Goal: Task Accomplishment & Management: Manage account settings

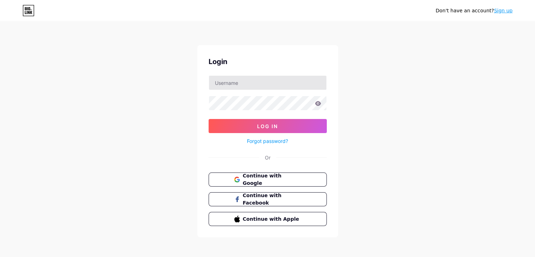
click at [237, 82] on input "text" at bounding box center [268, 83] width 118 height 14
click at [272, 78] on input "text" at bounding box center [268, 83] width 118 height 14
drag, startPoint x: 235, startPoint y: 82, endPoint x: 295, endPoint y: 86, distance: 60.3
click at [295, 86] on input "[EMAIL_ADDRESS][DOMAIN_NAME]" at bounding box center [268, 83] width 118 height 14
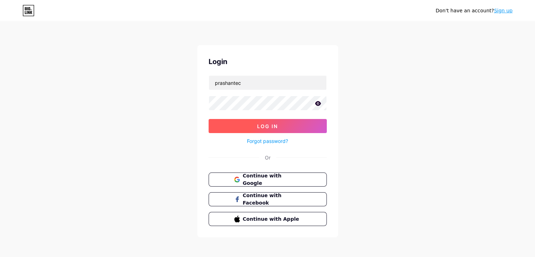
click at [294, 124] on button "Log In" at bounding box center [268, 126] width 118 height 14
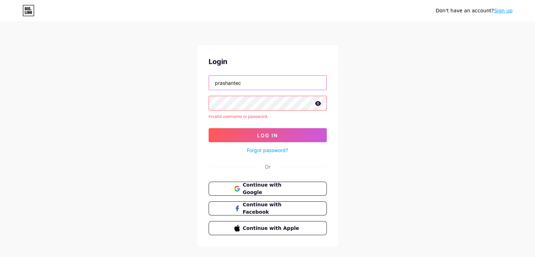
click at [267, 86] on input "prashantec" at bounding box center [268, 83] width 118 height 14
type input "[EMAIL_ADDRESS][DOMAIN_NAME]"
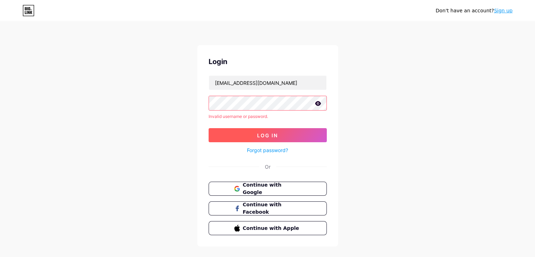
click at [275, 133] on span "Log In" at bounding box center [267, 135] width 21 height 6
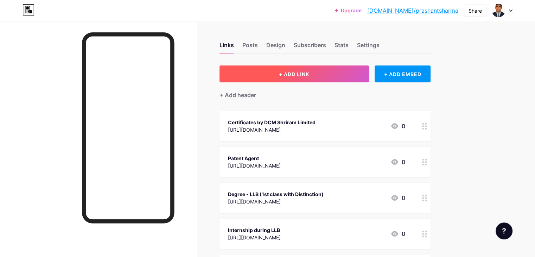
click at [309, 71] on span "+ ADD LINK" at bounding box center [294, 74] width 30 height 6
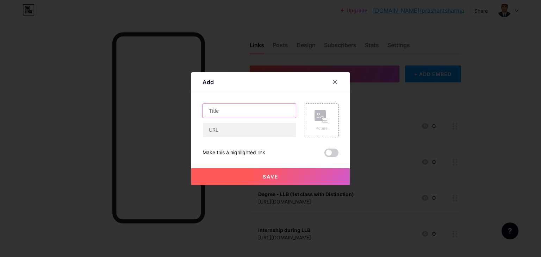
click at [239, 109] on input "text" at bounding box center [249, 111] width 93 height 14
paste input "Certification from Cisco Networking Academy"
type input "Certification from Cisco Networking Academy"
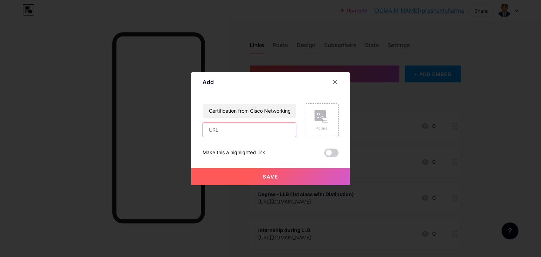
click at [248, 130] on input "text" at bounding box center [249, 130] width 93 height 14
paste input "[URL][DOMAIN_NAME]"
type input "[URL][DOMAIN_NAME]"
click at [271, 174] on span "Save" at bounding box center [271, 177] width 16 height 6
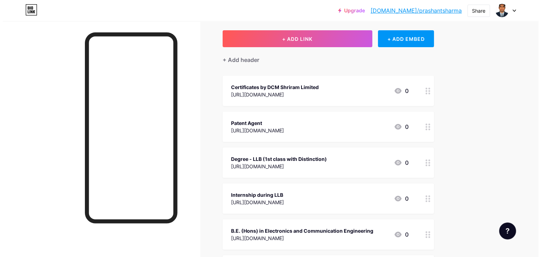
scroll to position [0, 0]
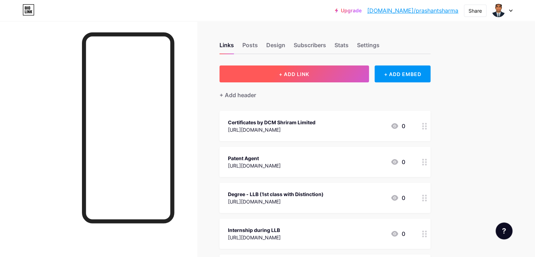
click at [341, 73] on button "+ ADD LINK" at bounding box center [295, 73] width 150 height 17
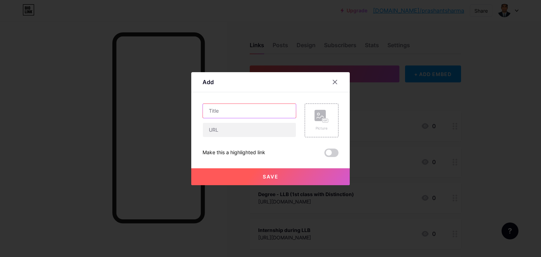
click at [246, 112] on input "text" at bounding box center [249, 111] width 93 height 14
paste input "Certification from ISGEC Heavy Engineering Limited"
type input "Certification from ISGEC Heavy Engineering Limited"
click at [246, 131] on input "text" at bounding box center [249, 130] width 93 height 14
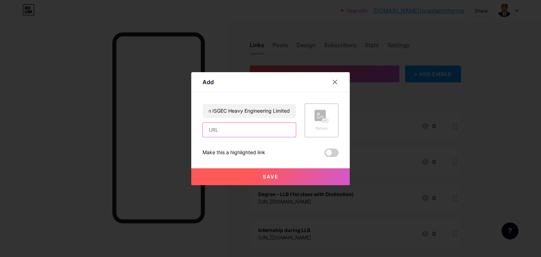
scroll to position [0, 0]
click at [251, 129] on input "text" at bounding box center [249, 130] width 93 height 14
paste input "[URL][DOMAIN_NAME]"
type input "[URL][DOMAIN_NAME]"
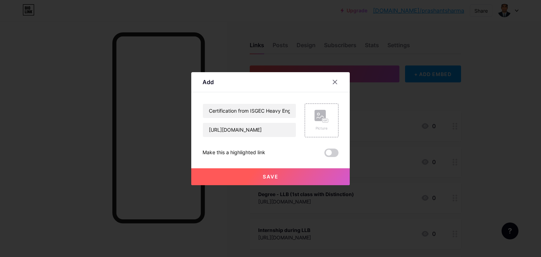
click at [287, 176] on button "Save" at bounding box center [270, 176] width 158 height 17
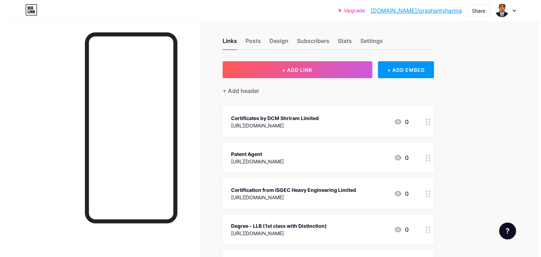
scroll to position [0, 0]
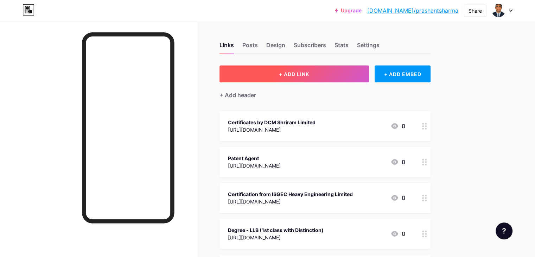
click at [346, 78] on button "+ ADD LINK" at bounding box center [295, 73] width 150 height 17
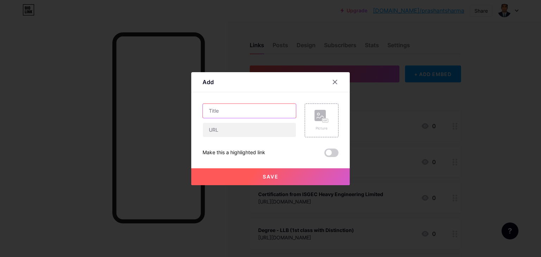
click at [254, 111] on input "text" at bounding box center [249, 111] width 93 height 14
paste input "Certification from TCS iON Digital Learning"
type input "Certification from TCS iON Digital Learning"
click at [253, 130] on input "text" at bounding box center [249, 130] width 93 height 14
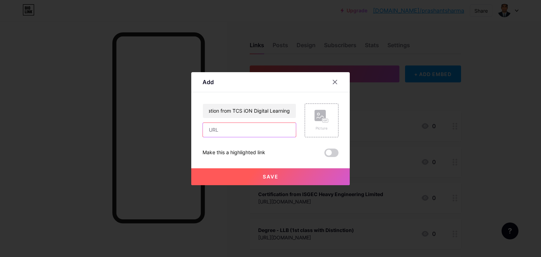
scroll to position [0, 0]
click at [253, 131] on input "text" at bounding box center [249, 130] width 93 height 14
paste input "[URL][DOMAIN_NAME]"
type input "[URL][DOMAIN_NAME]"
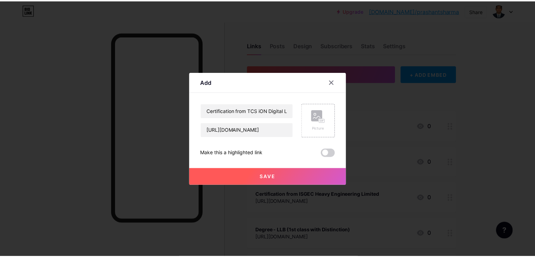
scroll to position [0, 0]
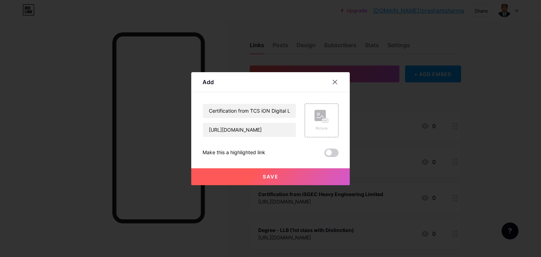
click at [274, 178] on span "Save" at bounding box center [271, 177] width 16 height 6
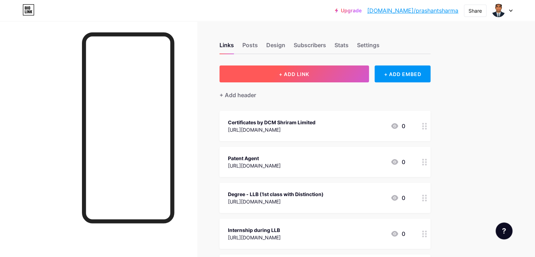
click at [346, 74] on button "+ ADD LINK" at bounding box center [295, 73] width 150 height 17
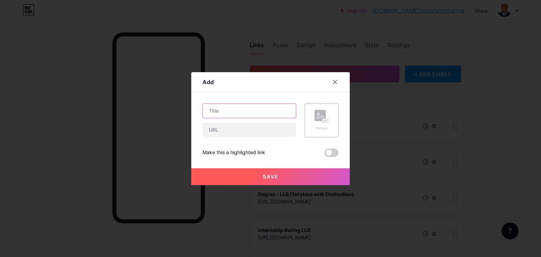
click at [249, 108] on input "text" at bounding box center [249, 111] width 93 height 14
paste input "Certification from upGrad"
type input "Certification from upGrad"
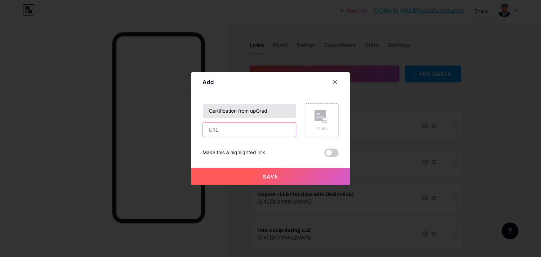
drag, startPoint x: 245, startPoint y: 131, endPoint x: 238, endPoint y: 108, distance: 23.9
click at [245, 131] on input "text" at bounding box center [249, 130] width 93 height 14
paste input "[URL][DOMAIN_NAME]"
type input "[URL][DOMAIN_NAME]"
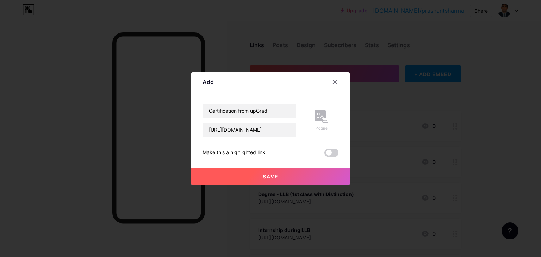
click at [276, 178] on span "Save" at bounding box center [271, 177] width 16 height 6
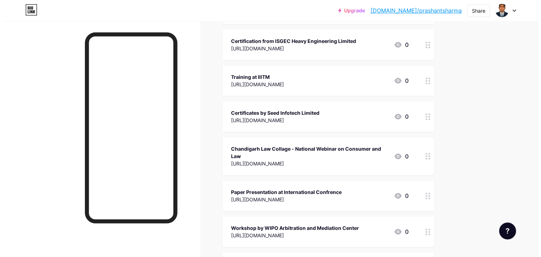
scroll to position [352, 0]
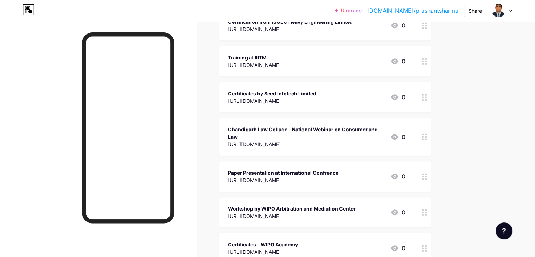
click at [329, 127] on div "Chandigarh Law Collage - National Webinar on Consumer and Law" at bounding box center [306, 133] width 157 height 15
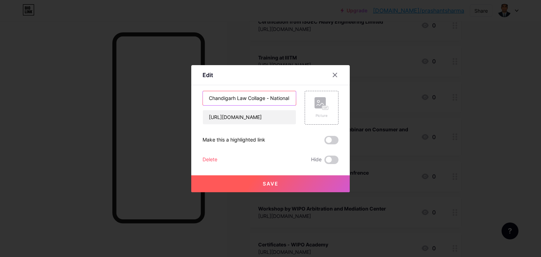
click at [268, 99] on input "Chandigarh Law Collage - National Webinar on Consumer and Law" at bounding box center [249, 98] width 93 height 14
paste input "National Webinar on Consumer and Law - [GEOGRAPHIC_DATA] Law Collage"
type input "National Webinar on Consumer and Law - [GEOGRAPHIC_DATA] Law Collage"
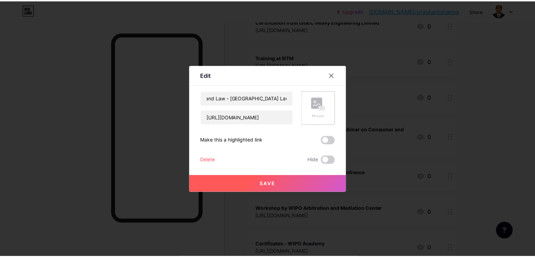
scroll to position [0, 0]
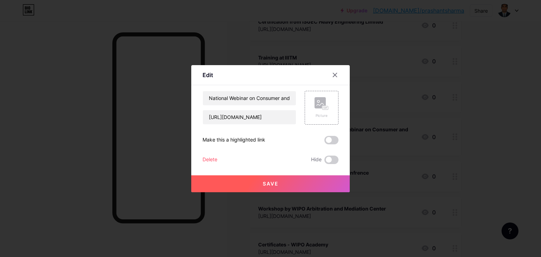
click at [286, 184] on button "Save" at bounding box center [270, 183] width 158 height 17
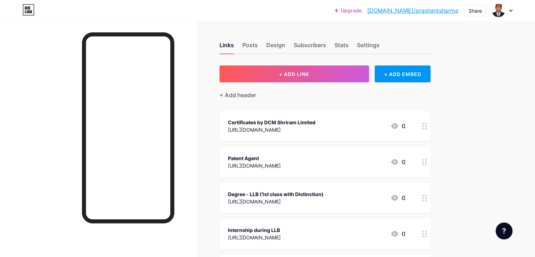
click at [316, 126] on div "[URL][DOMAIN_NAME]" at bounding box center [272, 129] width 88 height 7
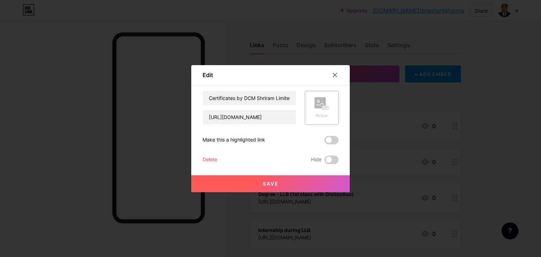
click at [325, 105] on rect at bounding box center [319, 102] width 11 height 11
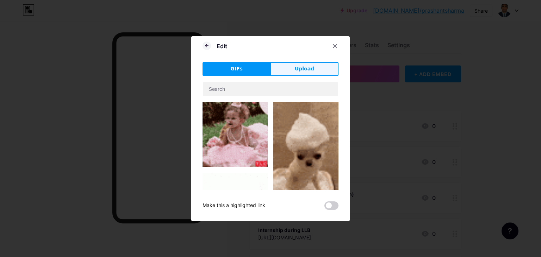
click at [298, 67] on span "Upload" at bounding box center [304, 68] width 19 height 7
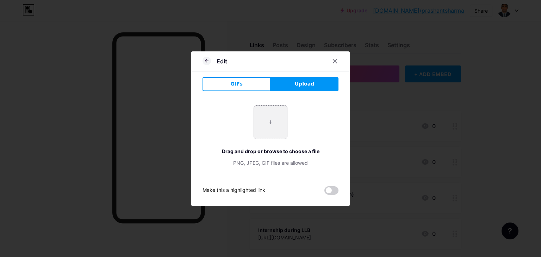
click at [268, 113] on input "file" at bounding box center [270, 122] width 33 height 33
type input "C:\fakepath\dcm.png"
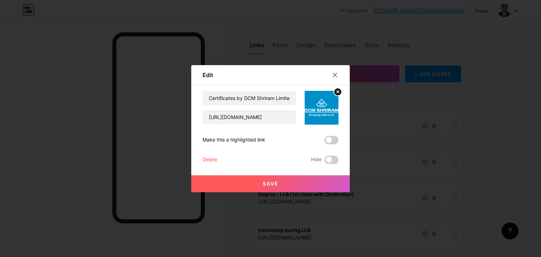
click at [270, 183] on span "Save" at bounding box center [271, 184] width 16 height 6
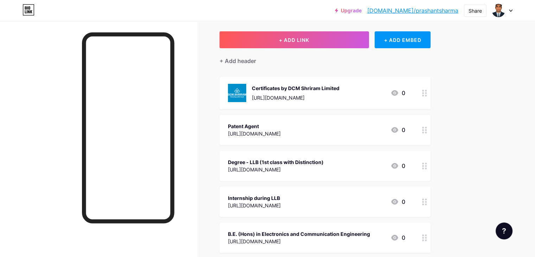
scroll to position [35, 0]
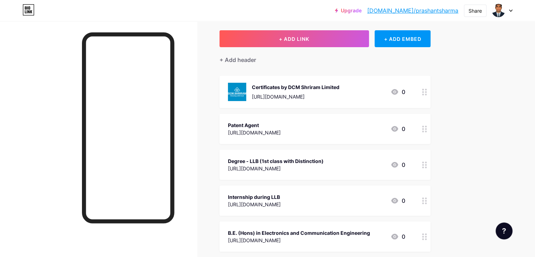
click at [281, 122] on div "Patent Agent" at bounding box center [254, 124] width 53 height 7
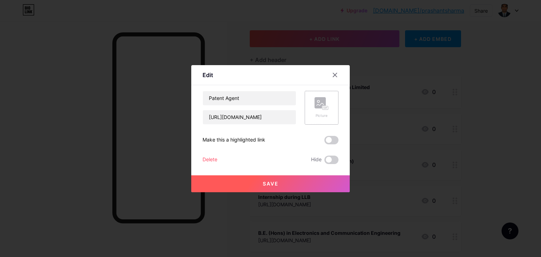
click at [326, 102] on icon at bounding box center [321, 103] width 14 height 13
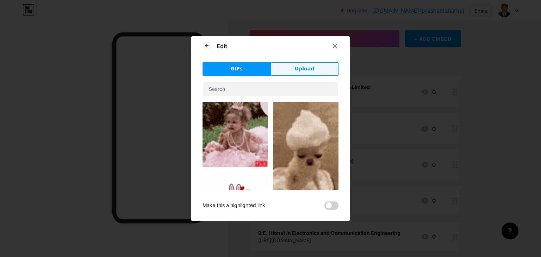
click at [309, 68] on span "Upload" at bounding box center [304, 68] width 19 height 7
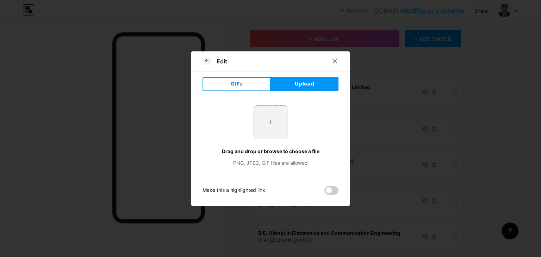
click at [272, 116] on input "file" at bounding box center [270, 122] width 33 height 33
type input "C:\fakepath\IPO.png"
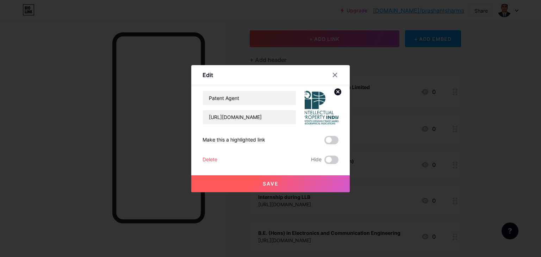
click at [284, 181] on button "Save" at bounding box center [270, 183] width 158 height 17
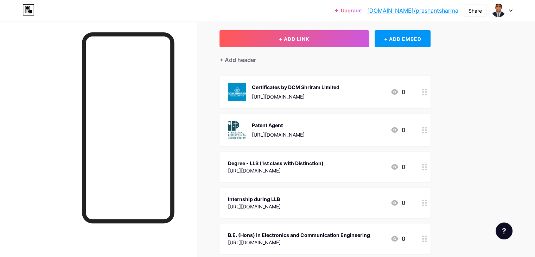
click at [317, 164] on div "Degree - LLB (1st class with Distinction)" at bounding box center [276, 162] width 96 height 7
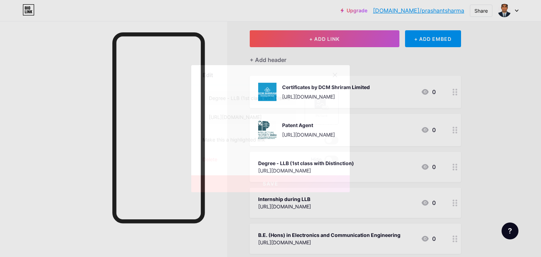
click at [317, 106] on rect at bounding box center [319, 102] width 11 height 11
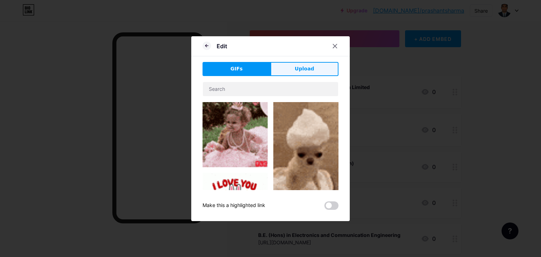
click at [304, 70] on span "Upload" at bounding box center [304, 68] width 19 height 7
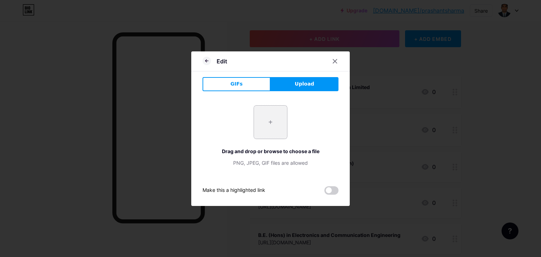
click at [272, 120] on input "file" at bounding box center [270, 122] width 33 height 33
type input "C:\fakepath\PU.webp"
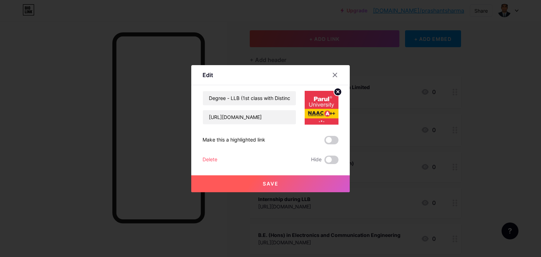
click at [286, 185] on button "Save" at bounding box center [270, 183] width 158 height 17
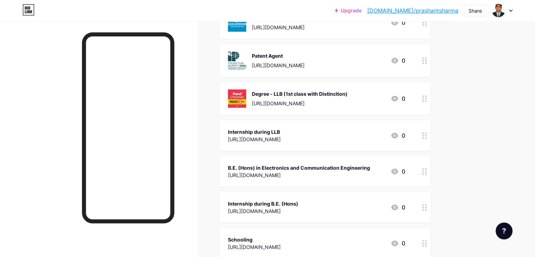
scroll to position [106, 0]
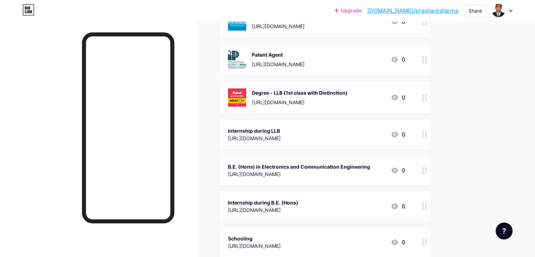
click at [281, 135] on div "[URL][DOMAIN_NAME]" at bounding box center [254, 137] width 53 height 7
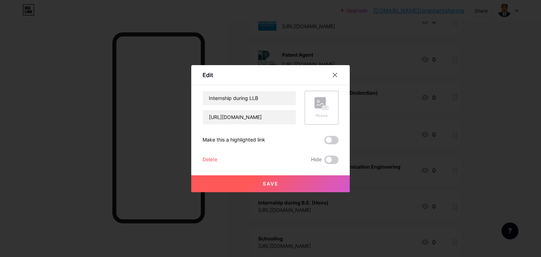
click at [323, 107] on rect at bounding box center [325, 108] width 6 height 4
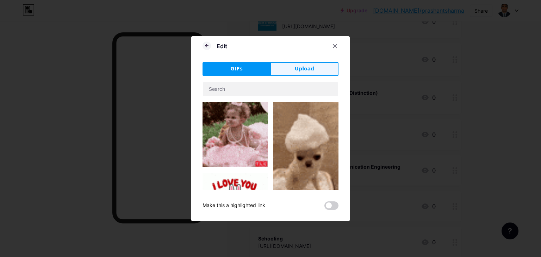
click at [316, 69] on button "Upload" at bounding box center [304, 69] width 68 height 14
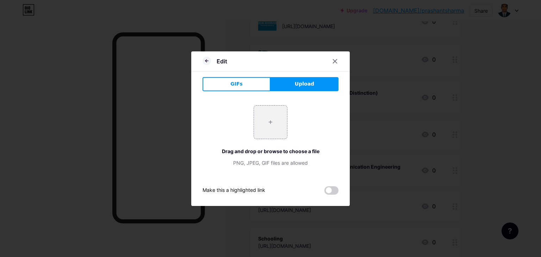
click at [301, 84] on span "Upload" at bounding box center [304, 83] width 19 height 7
click at [273, 121] on input "file" at bounding box center [270, 122] width 33 height 33
type input "C:\fakepath\law logo.jpg"
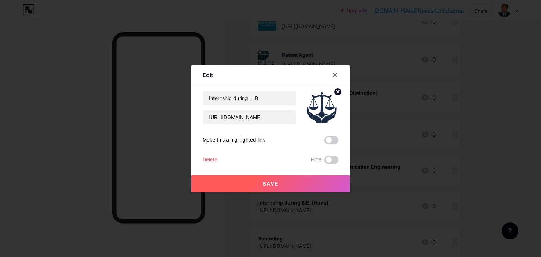
click at [272, 179] on button "Save" at bounding box center [270, 183] width 158 height 17
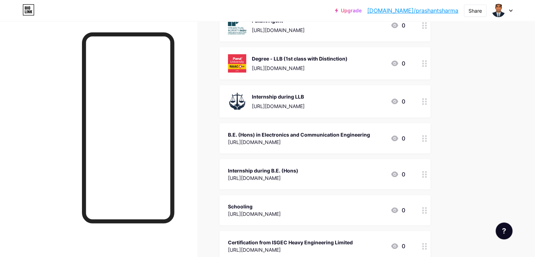
scroll to position [141, 0]
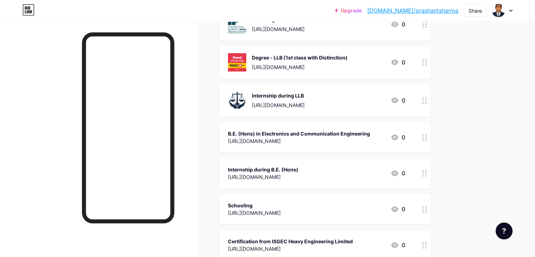
click at [362, 137] on div "[URL][DOMAIN_NAME]" at bounding box center [299, 140] width 142 height 7
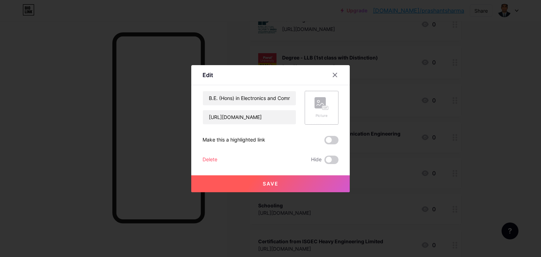
click at [321, 109] on icon at bounding box center [321, 103] width 14 height 13
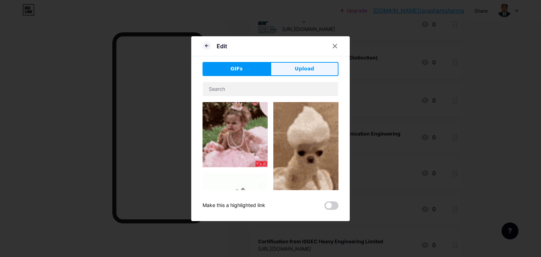
click at [319, 74] on button "Upload" at bounding box center [304, 69] width 68 height 14
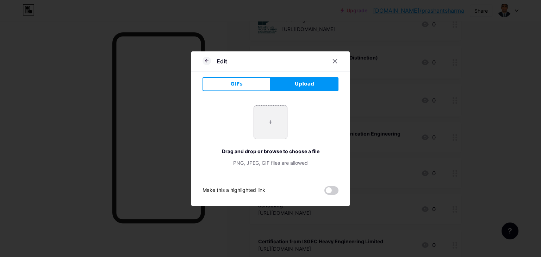
click at [275, 117] on input "file" at bounding box center [270, 122] width 33 height 33
type input "C:\fakepath\RU.png"
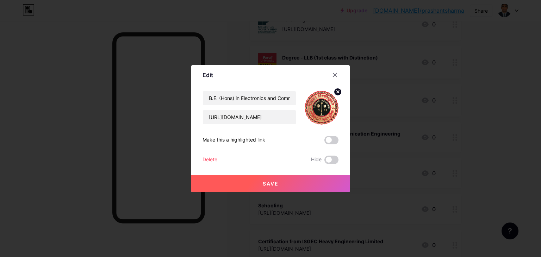
click at [276, 181] on span "Save" at bounding box center [271, 184] width 16 height 6
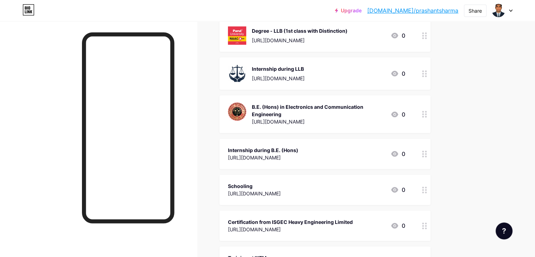
scroll to position [176, 0]
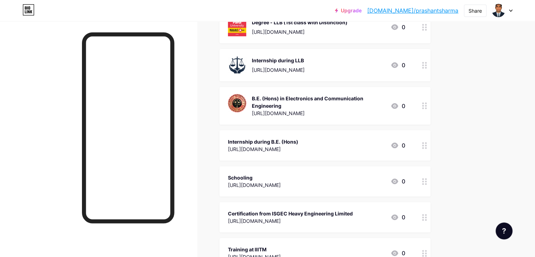
click at [298, 140] on div "Internship during B.E. (Hons)" at bounding box center [263, 141] width 70 height 7
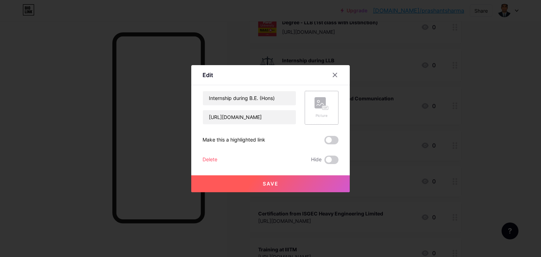
click at [328, 105] on icon at bounding box center [321, 103] width 14 height 13
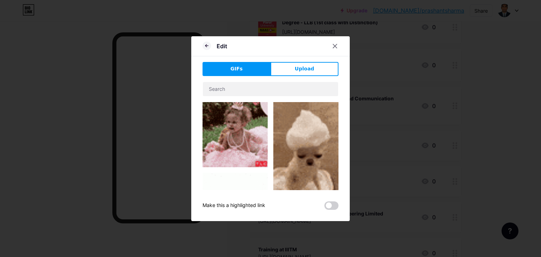
click at [317, 73] on button "Upload" at bounding box center [304, 69] width 68 height 14
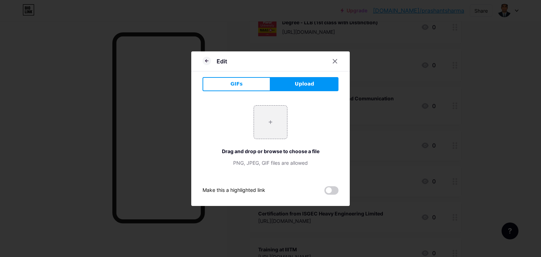
click at [289, 84] on button "Upload" at bounding box center [304, 84] width 68 height 14
click at [264, 120] on input "file" at bounding box center [270, 122] width 33 height 33
type input "C:\fakepath\BSNL.png"
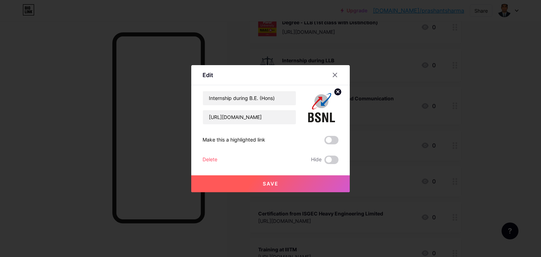
click at [285, 180] on button "Save" at bounding box center [270, 183] width 158 height 17
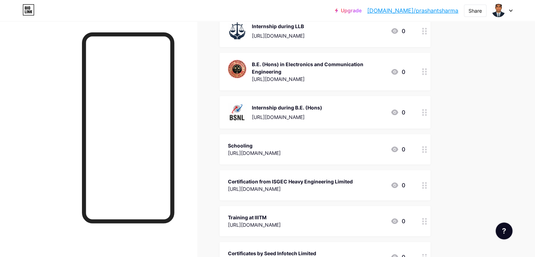
scroll to position [211, 0]
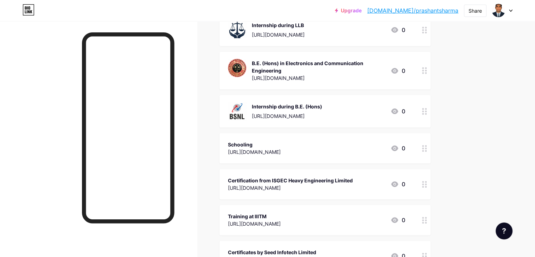
click at [281, 141] on div "Schooling" at bounding box center [254, 144] width 53 height 7
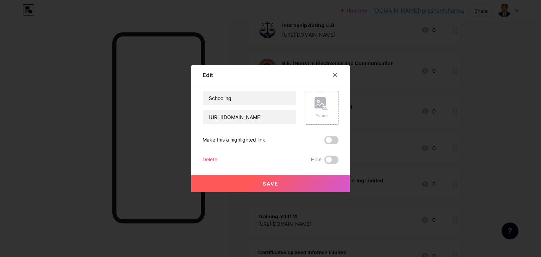
click at [323, 104] on rect at bounding box center [319, 102] width 11 height 11
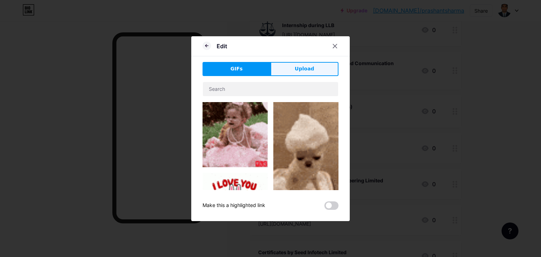
click at [314, 64] on button "Upload" at bounding box center [304, 69] width 68 height 14
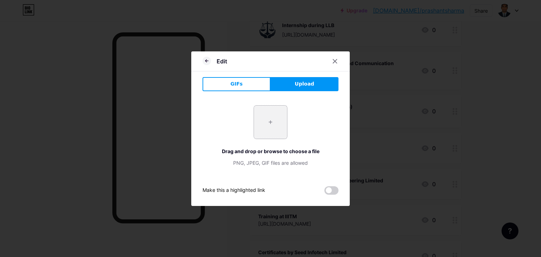
click at [273, 120] on input "file" at bounding box center [270, 122] width 33 height 33
type input "C:\fakepath\R ajasthan Board.jpg"
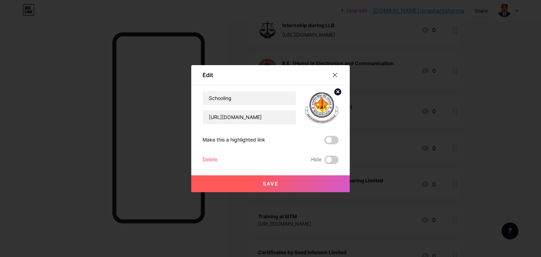
click at [266, 183] on span "Save" at bounding box center [271, 184] width 16 height 6
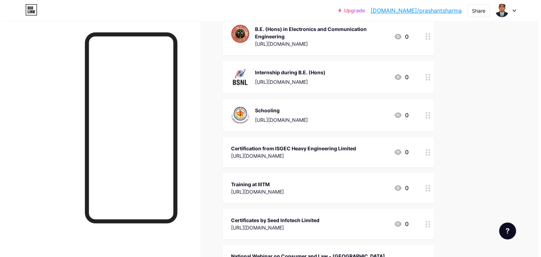
scroll to position [246, 0]
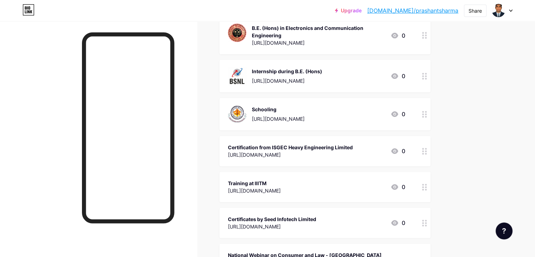
click at [353, 143] on div "Certification from ISGEC Heavy Engineering Limited [URL][DOMAIN_NAME]" at bounding box center [290, 151] width 125 height 16
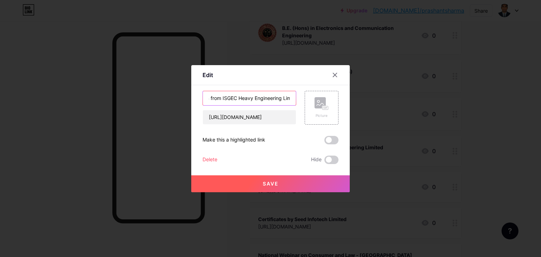
scroll to position [0, 39]
drag, startPoint x: 250, startPoint y: 97, endPoint x: 294, endPoint y: 97, distance: 44.3
click at [294, 97] on input "Certification from ISGEC Heavy Engineering Limited" at bounding box center [249, 98] width 93 height 14
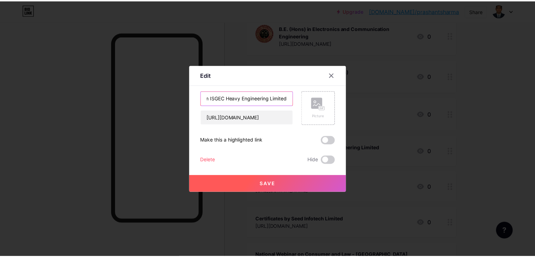
scroll to position [0, 0]
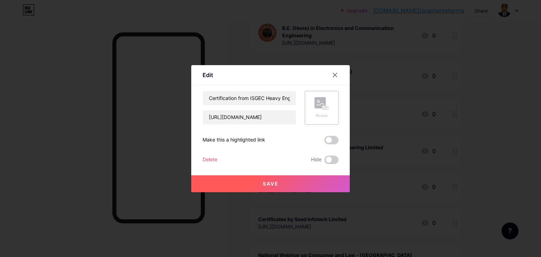
click at [319, 104] on rect at bounding box center [319, 102] width 11 height 11
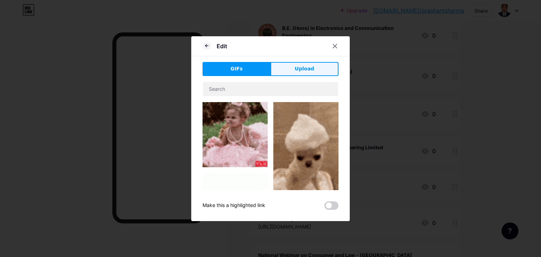
click at [315, 71] on button "Upload" at bounding box center [304, 69] width 68 height 14
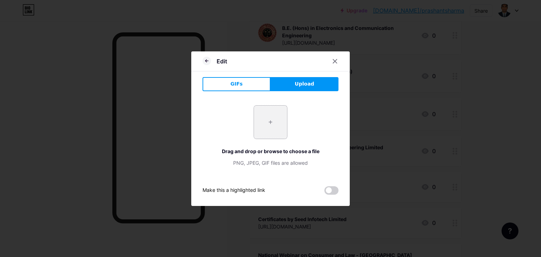
click at [272, 123] on input "file" at bounding box center [270, 122] width 33 height 33
type input "C:\fakepath\ISGEC_logo.png"
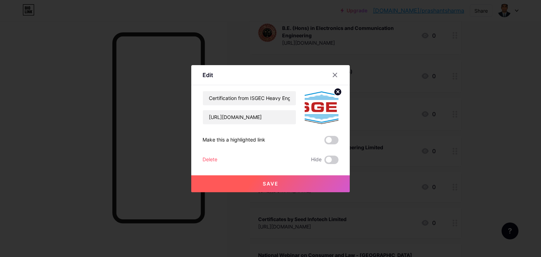
click at [279, 183] on button "Save" at bounding box center [270, 183] width 158 height 17
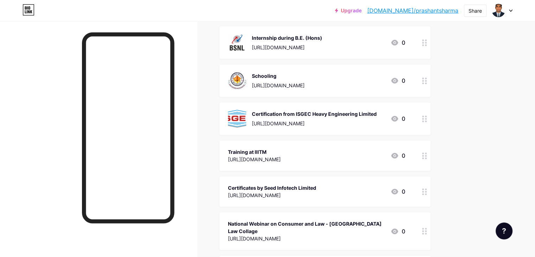
scroll to position [282, 0]
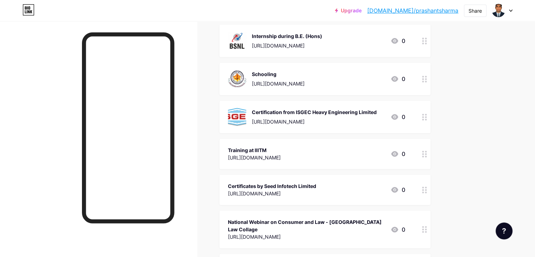
click at [281, 155] on div "[URL][DOMAIN_NAME]" at bounding box center [254, 157] width 53 height 7
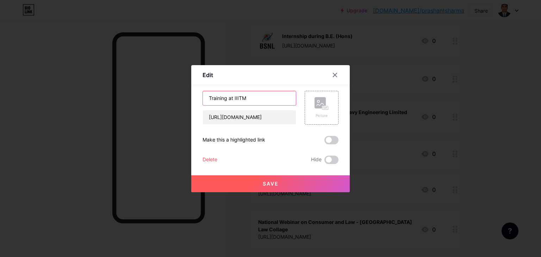
click at [234, 97] on input "Training at IIITM" at bounding box center [249, 98] width 93 height 14
click at [269, 96] on input "Training at ABV - IIITM" at bounding box center [249, 98] width 93 height 14
click at [252, 98] on input "Training at ABV - IIITM, [GEOGRAPHIC_DATA]" at bounding box center [249, 98] width 93 height 14
drag, startPoint x: 241, startPoint y: 97, endPoint x: 282, endPoint y: 95, distance: 40.2
click at [282, 95] on input "Training at ABV - IIITM, [GEOGRAPHIC_DATA]" at bounding box center [249, 98] width 93 height 14
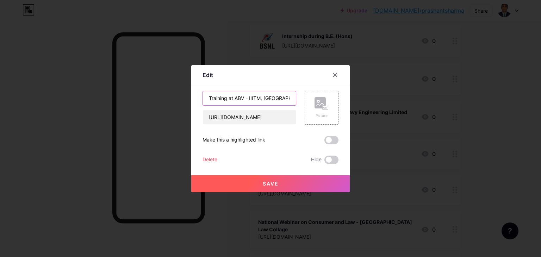
paste input "o"
type input "Training at ABV - IIITM, [GEOGRAPHIC_DATA]"
click at [321, 104] on rect at bounding box center [319, 102] width 11 height 11
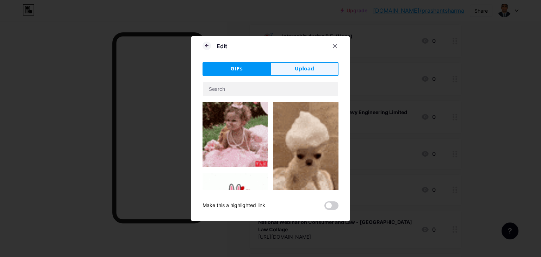
click at [321, 71] on button "Upload" at bounding box center [304, 69] width 68 height 14
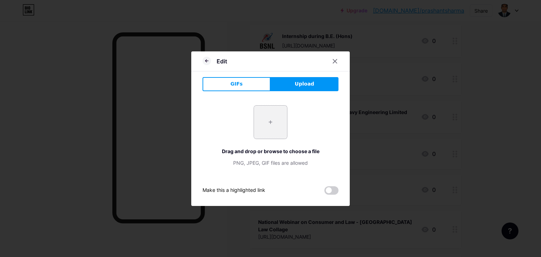
click at [282, 115] on input "file" at bounding box center [270, 122] width 33 height 33
type input "C:\fakepath\Atal_Bihari_Vajpayee_Indian_Institute_of_Information_Technology_and…"
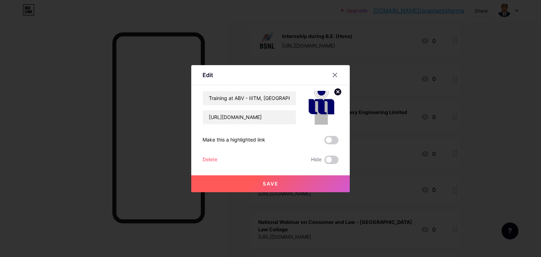
click at [280, 183] on button "Save" at bounding box center [270, 183] width 158 height 17
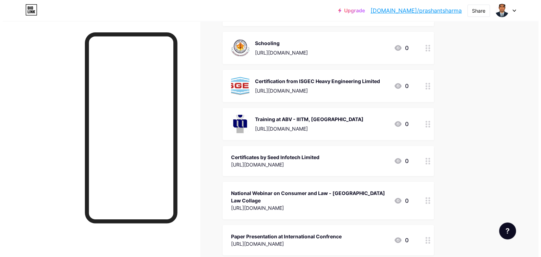
scroll to position [317, 0]
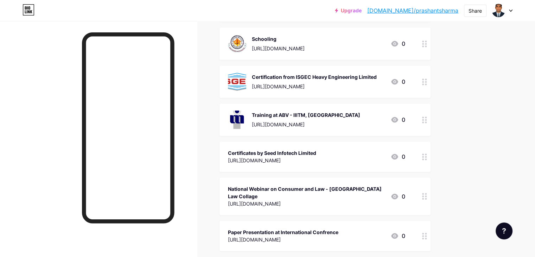
click at [316, 150] on div "Certificates by Seed Infotech Limited" at bounding box center [272, 152] width 88 height 7
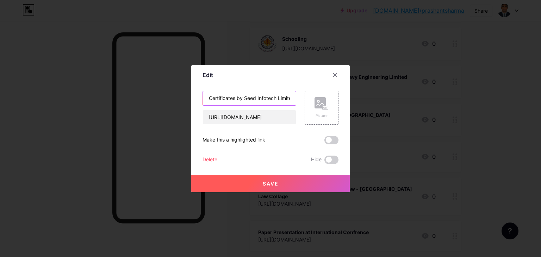
scroll to position [0, 5]
drag, startPoint x: 244, startPoint y: 97, endPoint x: 301, endPoint y: 99, distance: 56.7
click at [301, 99] on div "Certificates by Seed Infotech Limited [URL][DOMAIN_NAME] Picture" at bounding box center [270, 108] width 136 height 34
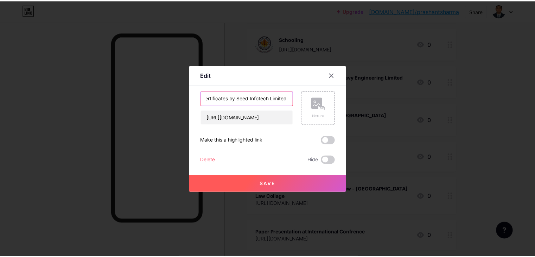
scroll to position [0, 0]
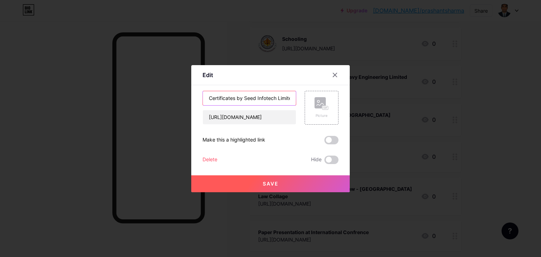
click at [269, 95] on input "Certificates by Seed Infotech Limited" at bounding box center [249, 98] width 93 height 14
click at [325, 105] on rect at bounding box center [319, 102] width 11 height 11
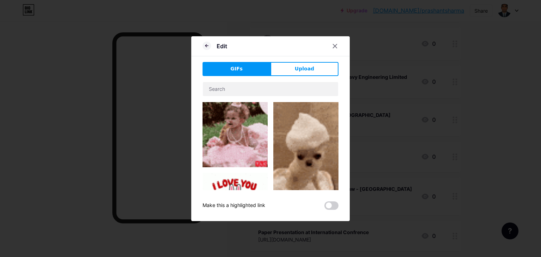
click at [301, 72] on button "Upload" at bounding box center [304, 69] width 68 height 14
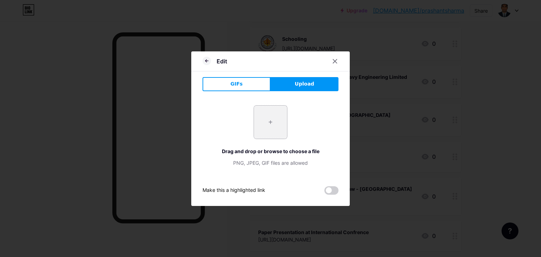
click at [272, 127] on input "file" at bounding box center [270, 122] width 33 height 33
type input "C:\fakepath\seed.png"
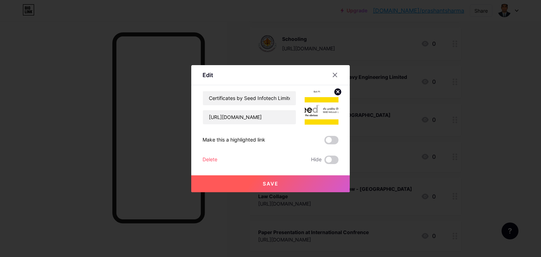
click at [283, 183] on button "Save" at bounding box center [270, 183] width 158 height 17
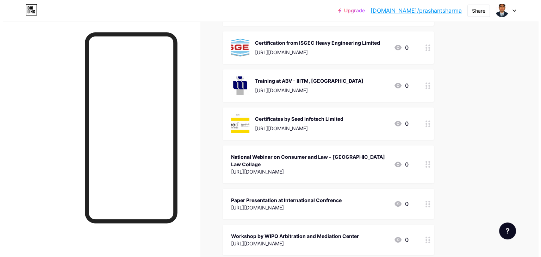
scroll to position [352, 0]
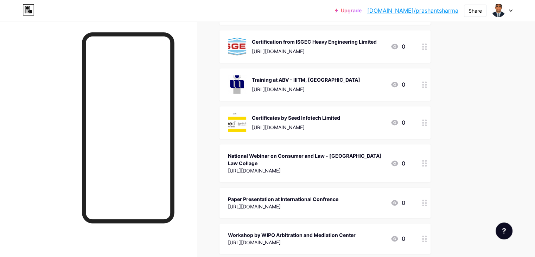
click at [328, 160] on div "National Webinar on Consumer and Law - [GEOGRAPHIC_DATA] Law Collage" at bounding box center [306, 159] width 157 height 15
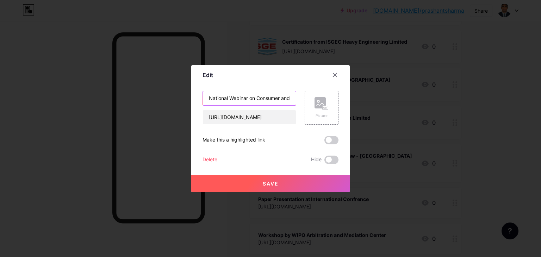
click at [259, 96] on input "National Webinar on Consumer and Law - [GEOGRAPHIC_DATA] Law Collage" at bounding box center [249, 98] width 93 height 14
drag, startPoint x: 234, startPoint y: 97, endPoint x: 292, endPoint y: 97, distance: 58.4
click at [292, 97] on input "National Webinar on Consumer and Law - [GEOGRAPHIC_DATA] Law Collage" at bounding box center [249, 98] width 93 height 14
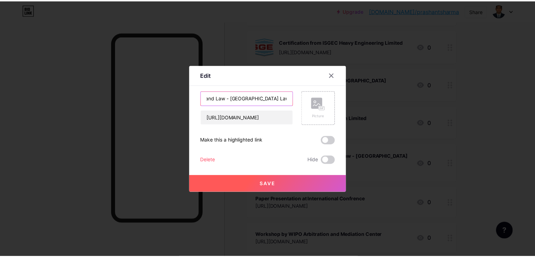
scroll to position [0, 0]
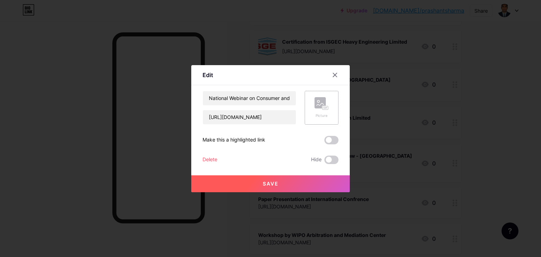
click at [322, 103] on rect at bounding box center [319, 102] width 11 height 11
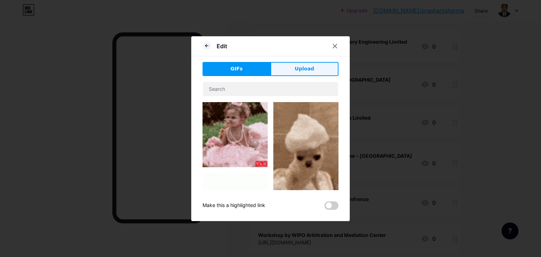
click at [300, 73] on button "Upload" at bounding box center [304, 69] width 68 height 14
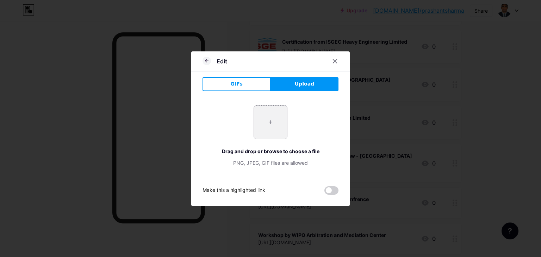
click at [270, 121] on input "file" at bounding box center [270, 122] width 33 height 33
type input "C:\fakepath\CGC.jpg"
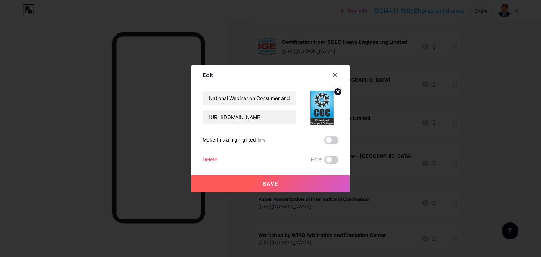
click at [266, 183] on span "Save" at bounding box center [271, 184] width 16 height 6
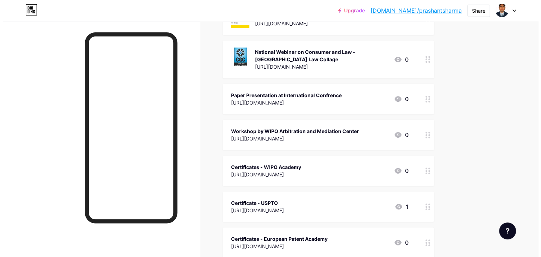
scroll to position [458, 0]
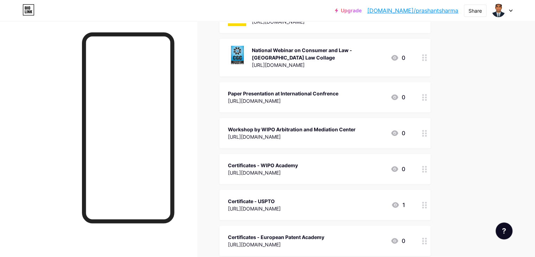
click at [339, 100] on div "[URL][DOMAIN_NAME]" at bounding box center [283, 100] width 111 height 7
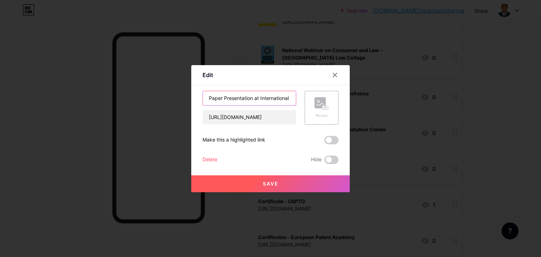
click at [269, 98] on input "Paper Presentation at International Confrence" at bounding box center [249, 98] width 93 height 14
click at [284, 98] on input "Paper Presentation at International Confrence" at bounding box center [249, 98] width 93 height 14
click at [292, 97] on input "Paper Presentation at International Confrence" at bounding box center [249, 98] width 93 height 14
click at [290, 97] on input "Paper Presentation at International Confrence" at bounding box center [249, 98] width 93 height 14
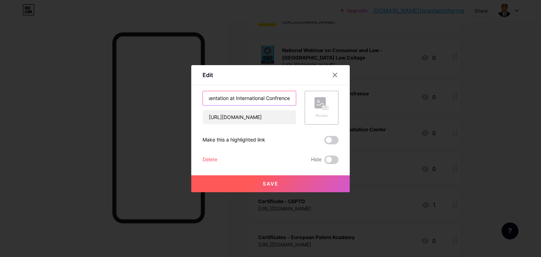
click at [281, 96] on input "Paper Presentation at International Confrence" at bounding box center [249, 98] width 93 height 14
click at [275, 98] on input "Paper Presentation at International Confrence at [PERSON_NAME][GEOGRAPHIC_DATA]" at bounding box center [249, 98] width 93 height 14
type input "Paper Presentation at International Confrence at [PERSON_NAME][GEOGRAPHIC_DATA]"
click at [328, 107] on rect at bounding box center [325, 108] width 6 height 4
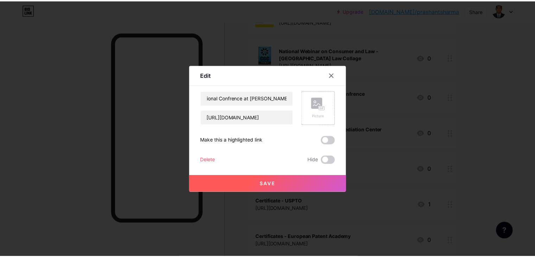
scroll to position [0, 0]
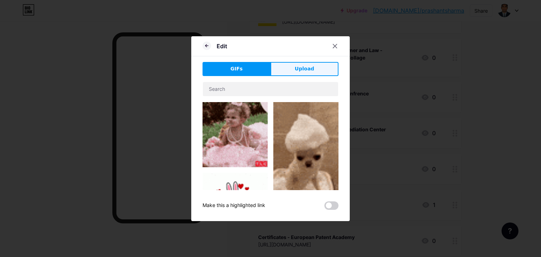
click at [311, 70] on span "Upload" at bounding box center [304, 68] width 19 height 7
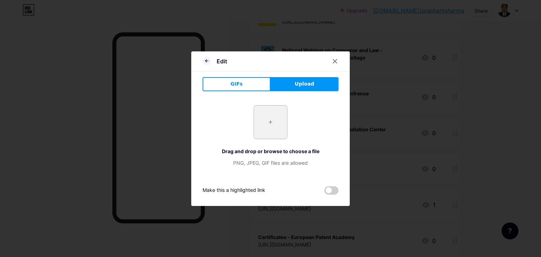
click at [272, 121] on input "file" at bounding box center [270, 122] width 33 height 33
type input "C:\fakepath\PU.webp"
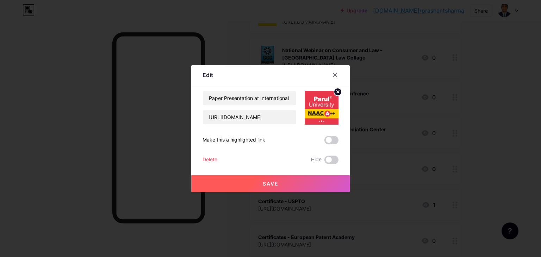
click at [280, 184] on button "Save" at bounding box center [270, 183] width 158 height 17
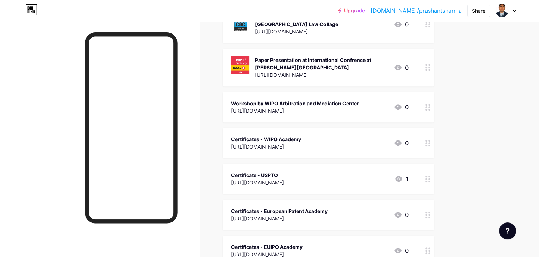
scroll to position [493, 0]
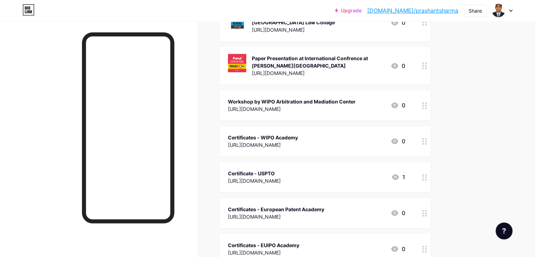
click at [342, 102] on div "Workshop by WIPO Arbitration and Mediation Center" at bounding box center [292, 101] width 128 height 7
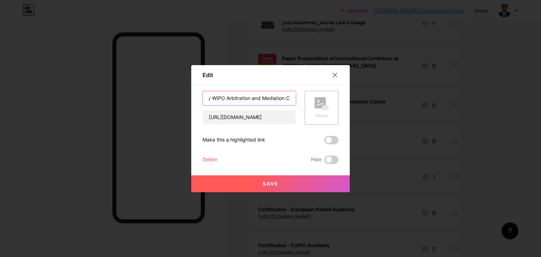
scroll to position [0, 41]
drag, startPoint x: 240, startPoint y: 97, endPoint x: 293, endPoint y: 99, distance: 53.2
click at [293, 99] on input "Workshop by WIPO Arbitration and Mediation Center" at bounding box center [249, 98] width 93 height 14
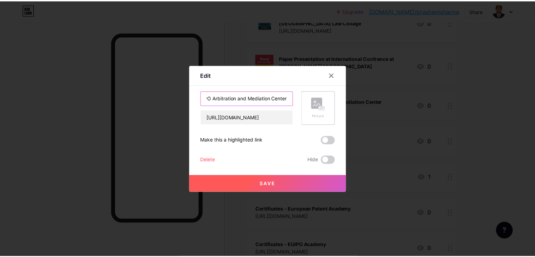
scroll to position [0, 0]
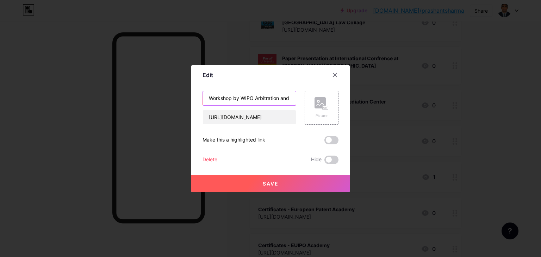
click at [277, 99] on input "Workshop by WIPO Arbitration and Mediation Center" at bounding box center [249, 98] width 93 height 14
click at [329, 101] on div "Picture" at bounding box center [321, 108] width 34 height 34
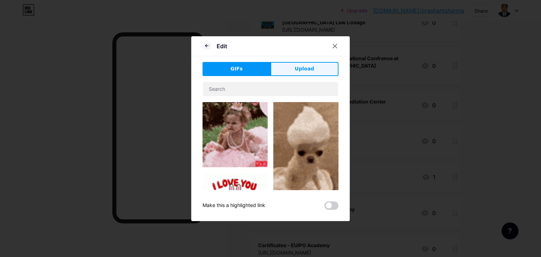
click at [314, 73] on button "Upload" at bounding box center [304, 69] width 68 height 14
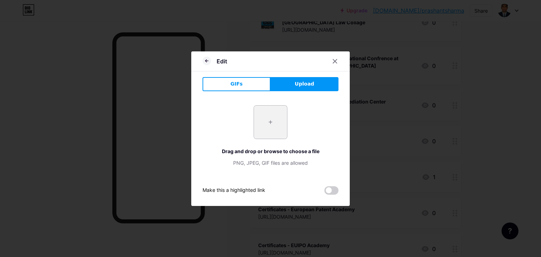
click at [271, 121] on input "file" at bounding box center [270, 122] width 33 height 33
type input "C:\fakepath\WIPO ADR.jpg"
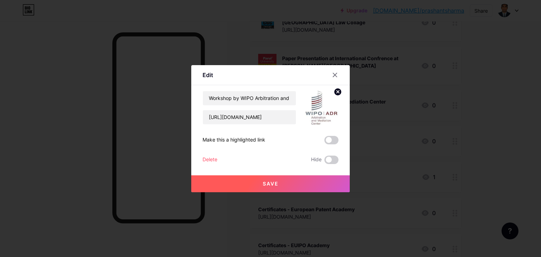
click at [284, 180] on button "Save" at bounding box center [270, 183] width 158 height 17
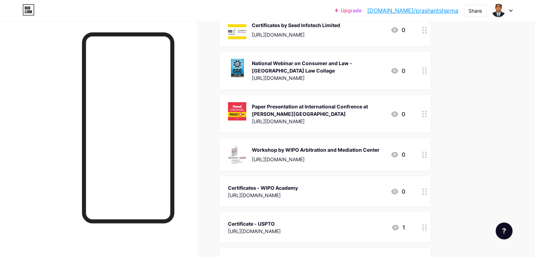
scroll to position [458, 0]
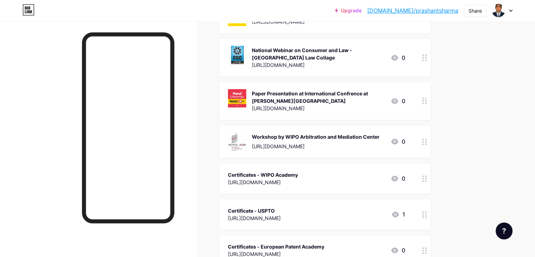
click at [298, 172] on div "Certificates - WIPO Academy" at bounding box center [263, 174] width 70 height 7
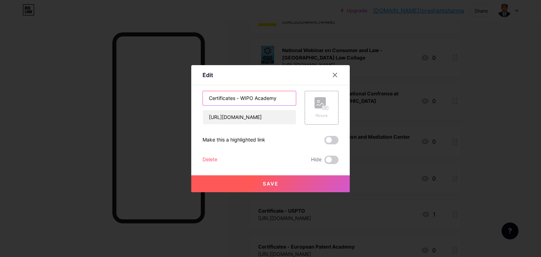
drag, startPoint x: 240, startPoint y: 97, endPoint x: 278, endPoint y: 95, distance: 37.7
click at [278, 95] on input "Certificates - WIPO Academy" at bounding box center [249, 98] width 93 height 14
click at [323, 108] on icon at bounding box center [324, 108] width 2 height 2
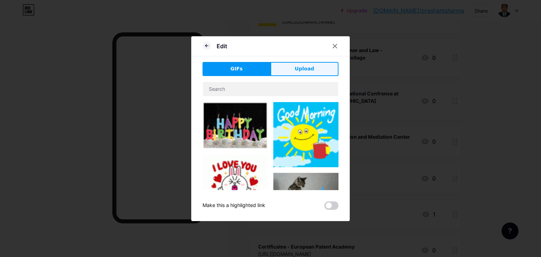
click at [297, 67] on span "Upload" at bounding box center [304, 68] width 19 height 7
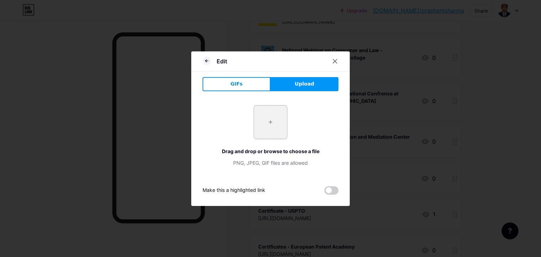
click at [270, 122] on input "file" at bounding box center [270, 122] width 33 height 33
type input "C:\fakepath\WIPOAcademy.png"
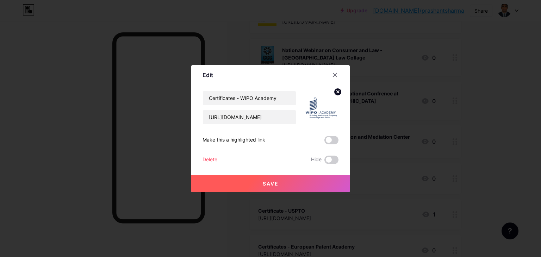
click at [276, 182] on span "Save" at bounding box center [271, 184] width 16 height 6
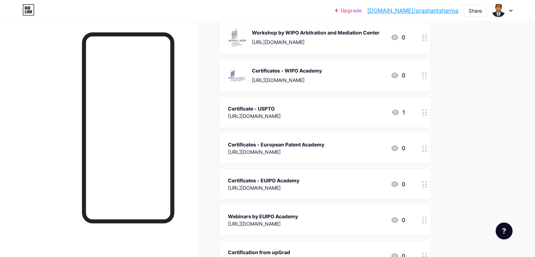
scroll to position [563, 0]
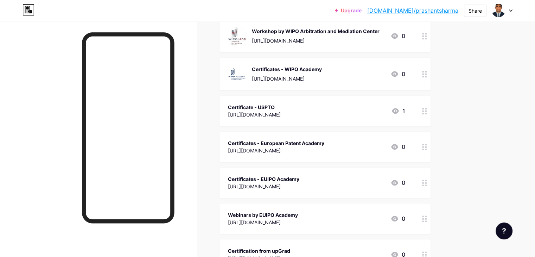
click at [281, 111] on div "[URL][DOMAIN_NAME]" at bounding box center [254, 114] width 53 height 7
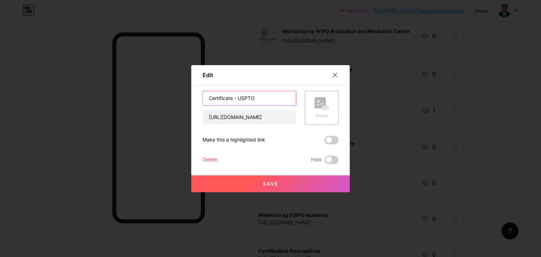
drag, startPoint x: 238, startPoint y: 97, endPoint x: 265, endPoint y: 98, distance: 27.5
click at [265, 98] on input "Certificate - USPTO" at bounding box center [249, 98] width 93 height 14
click at [323, 105] on rect at bounding box center [319, 102] width 11 height 11
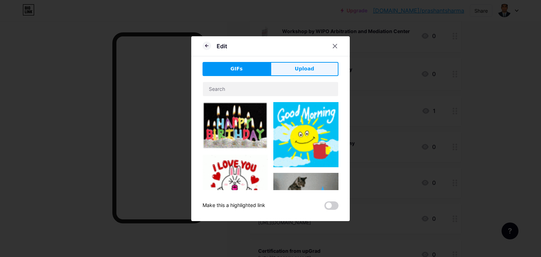
click at [312, 72] on span "Upload" at bounding box center [304, 68] width 19 height 7
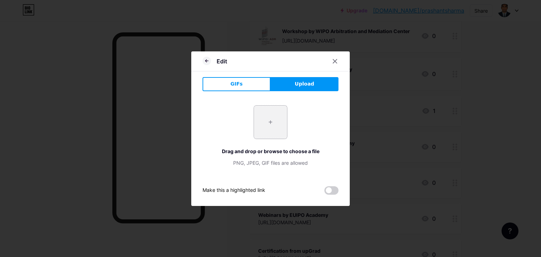
click at [277, 121] on input "file" at bounding box center [270, 122] width 33 height 33
type input "C:\fakepath\USPTO-logo-RGB-stacked-1200px.png"
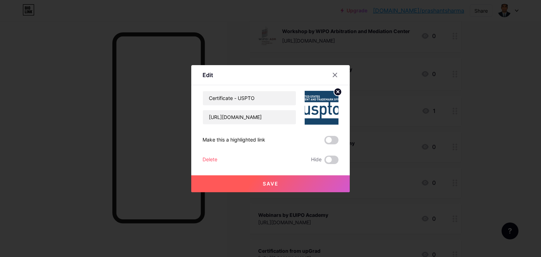
click at [297, 182] on button "Save" at bounding box center [270, 183] width 158 height 17
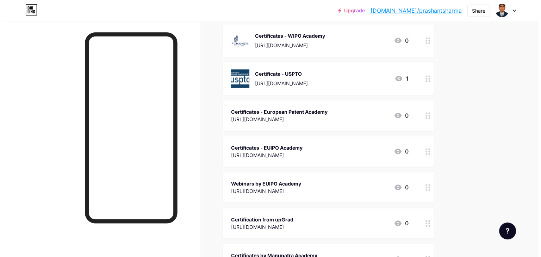
scroll to position [598, 0]
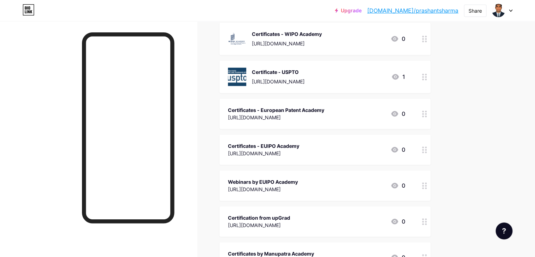
click at [322, 114] on div "[URL][DOMAIN_NAME]" at bounding box center [276, 117] width 96 height 7
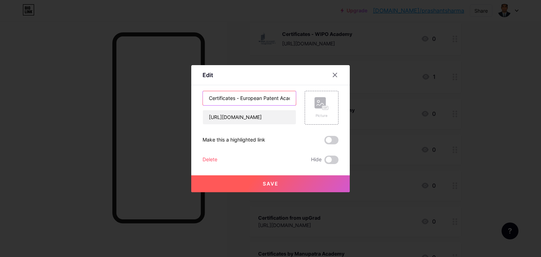
scroll to position [0, 12]
drag, startPoint x: 240, startPoint y: 97, endPoint x: 290, endPoint y: 99, distance: 49.6
click at [290, 99] on input "Certificates - European Patent Academy" at bounding box center [249, 98] width 93 height 14
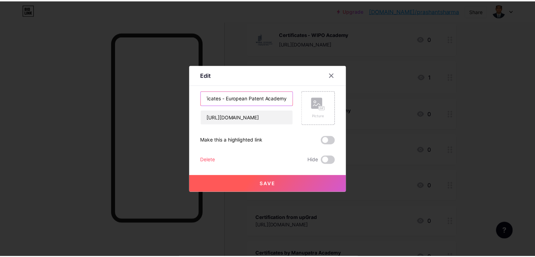
scroll to position [0, 0]
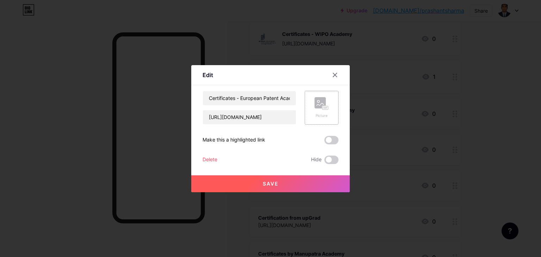
click at [326, 104] on icon at bounding box center [321, 103] width 14 height 13
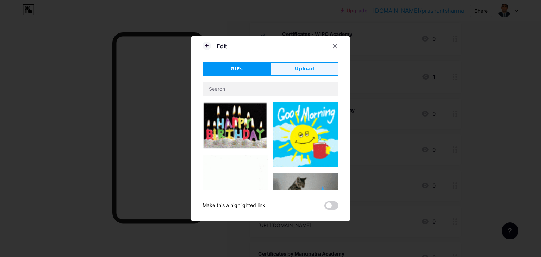
click at [298, 73] on button "Upload" at bounding box center [304, 69] width 68 height 14
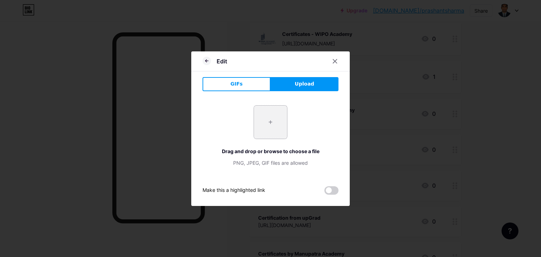
click at [274, 119] on input "file" at bounding box center [270, 122] width 33 height 33
type input "C:\fakepath\EPO.png"
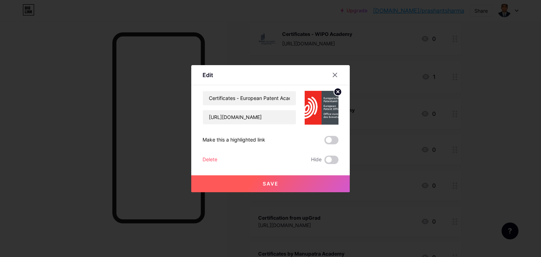
click at [281, 181] on button "Save" at bounding box center [270, 183] width 158 height 17
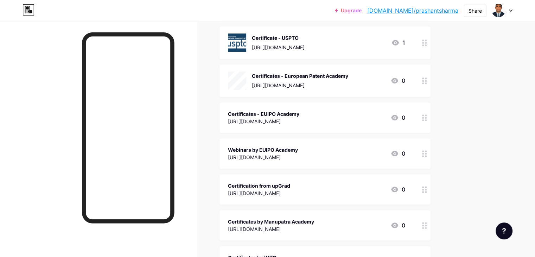
scroll to position [634, 0]
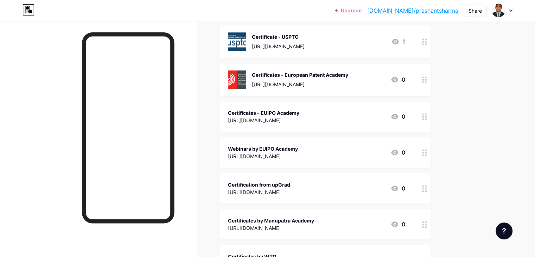
click at [300, 116] on div "[URL][DOMAIN_NAME]" at bounding box center [263, 119] width 71 height 7
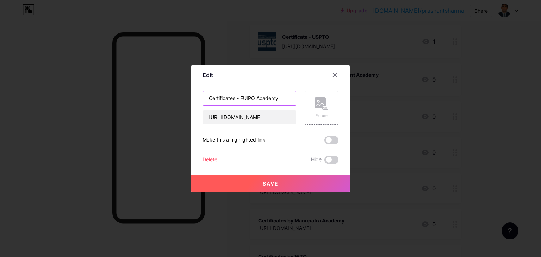
drag, startPoint x: 241, startPoint y: 97, endPoint x: 283, endPoint y: 99, distance: 42.0
click at [283, 99] on input "Certificates - EUIPO Academy" at bounding box center [249, 98] width 93 height 14
click at [328, 100] on icon at bounding box center [321, 103] width 14 height 13
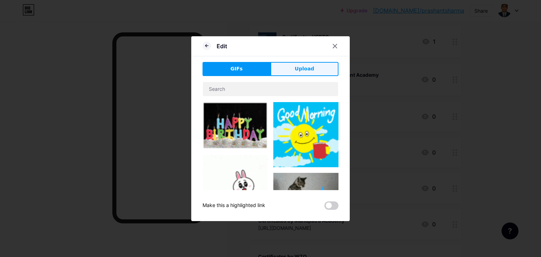
click at [311, 72] on span "Upload" at bounding box center [304, 68] width 19 height 7
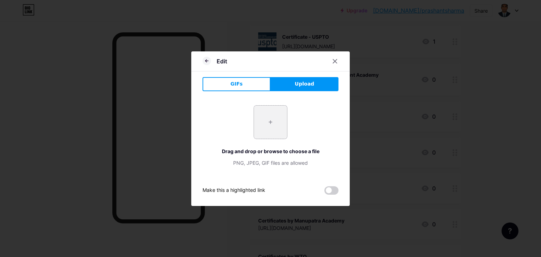
click at [273, 123] on input "file" at bounding box center [270, 122] width 33 height 33
type input "C:\fakepath\EUPIO.png"
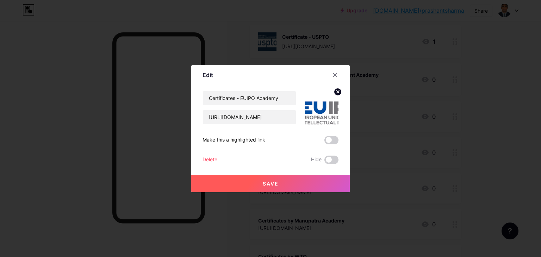
click at [279, 184] on button "Save" at bounding box center [270, 183] width 158 height 17
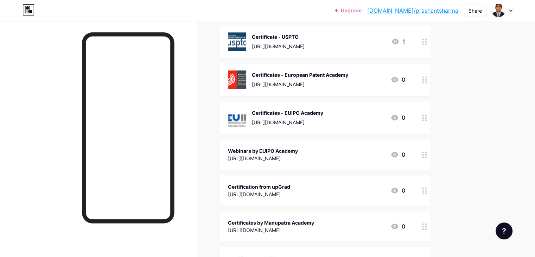
click at [298, 153] on div "Webinars by EUIPO Academy" at bounding box center [263, 150] width 70 height 7
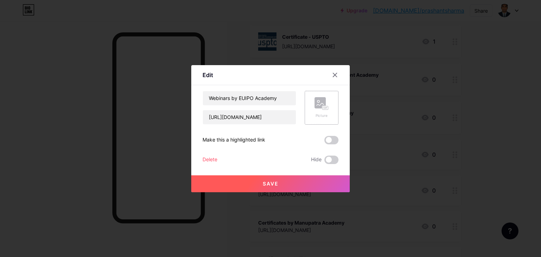
click at [323, 106] on rect at bounding box center [325, 108] width 6 height 4
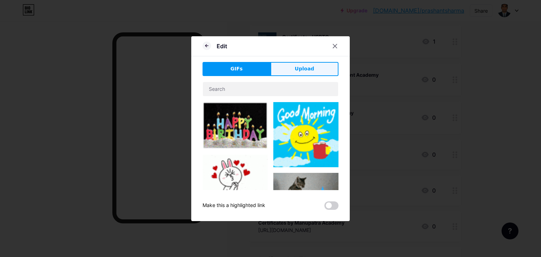
click at [315, 72] on button "Upload" at bounding box center [304, 69] width 68 height 14
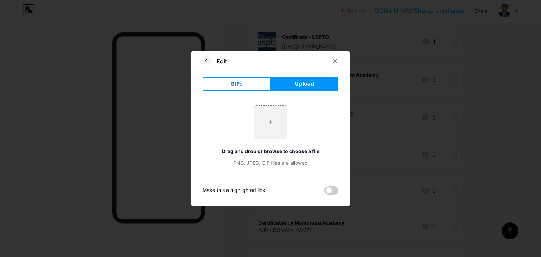
click at [269, 119] on input "file" at bounding box center [270, 122] width 33 height 33
type input "C:\fakepath\EUPIO.png"
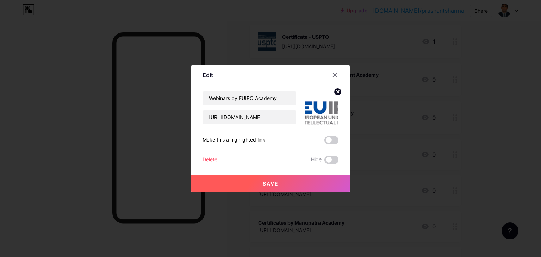
click at [266, 181] on span "Save" at bounding box center [271, 184] width 16 height 6
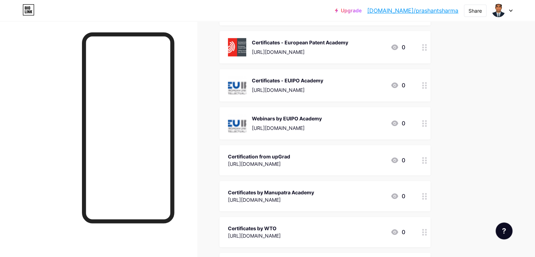
scroll to position [669, 0]
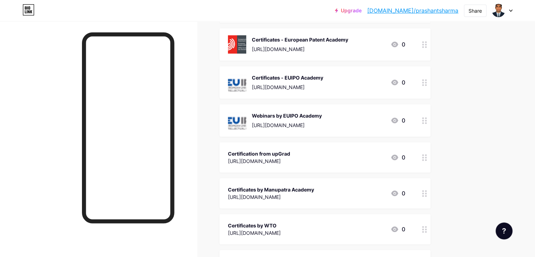
click at [290, 156] on div "Certification from upGrad" at bounding box center [259, 153] width 62 height 7
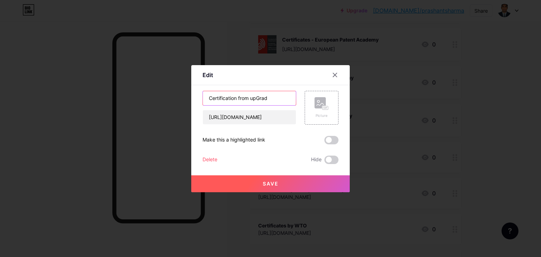
drag, startPoint x: 251, startPoint y: 98, endPoint x: 272, endPoint y: 98, distance: 20.4
click at [272, 98] on input "Certification from upGrad" at bounding box center [249, 98] width 93 height 14
click at [320, 101] on rect at bounding box center [319, 102] width 11 height 11
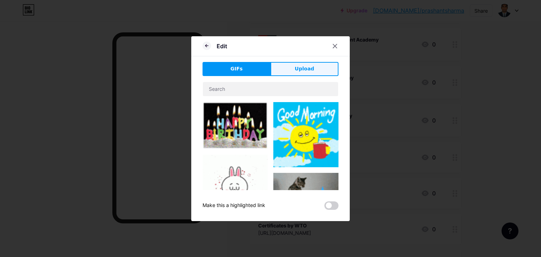
click at [311, 68] on span "Upload" at bounding box center [304, 68] width 19 height 7
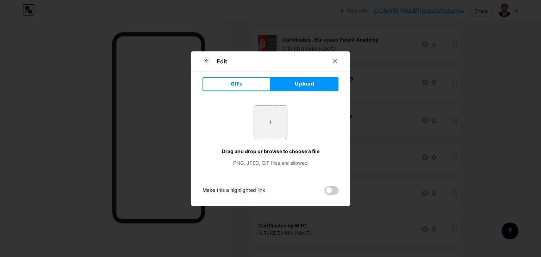
click at [278, 112] on input "file" at bounding box center [270, 122] width 33 height 33
type input "C:\fakepath\Uugrad.png"
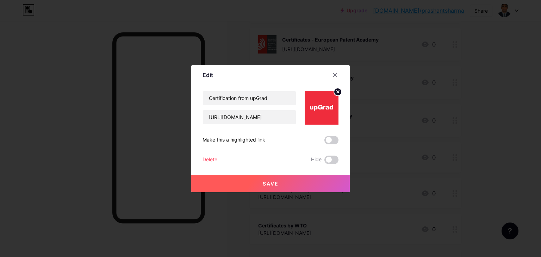
click at [284, 181] on button "Save" at bounding box center [270, 183] width 158 height 17
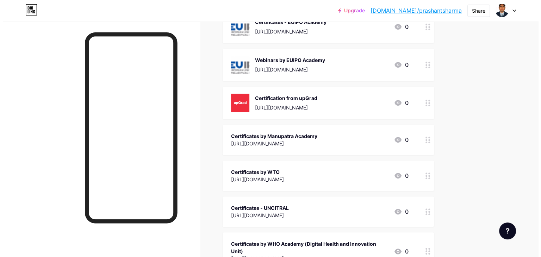
scroll to position [739, 0]
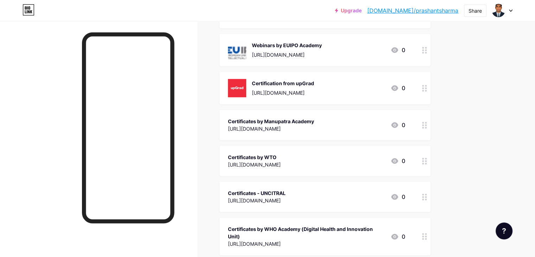
click at [314, 121] on div "Certificates by Manupatra Academy" at bounding box center [271, 121] width 86 height 7
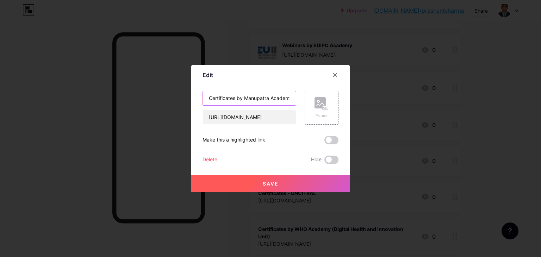
scroll to position [0, 2]
drag, startPoint x: 245, startPoint y: 97, endPoint x: 299, endPoint y: 97, distance: 54.6
click at [299, 97] on div "Certificates by Manupatra Academy [URL][DOMAIN_NAME] Picture" at bounding box center [270, 108] width 136 height 34
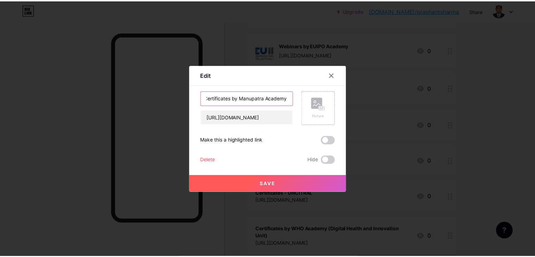
scroll to position [0, 0]
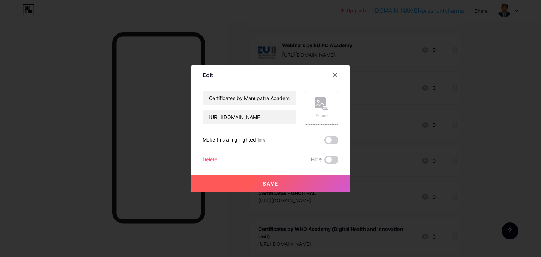
click at [323, 100] on rect at bounding box center [319, 102] width 11 height 11
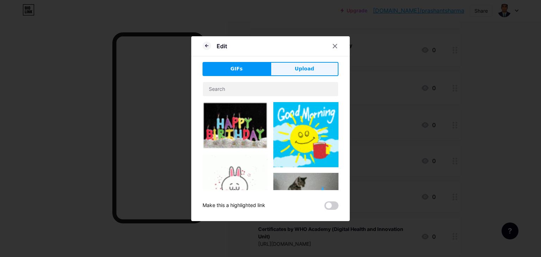
click at [306, 71] on span "Upload" at bounding box center [304, 68] width 19 height 7
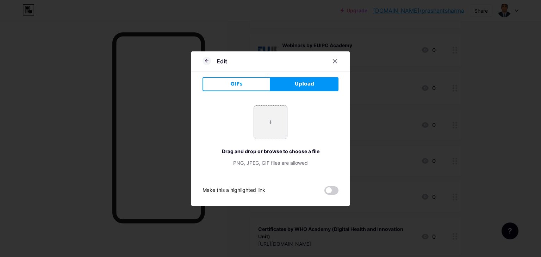
click at [274, 121] on input "file" at bounding box center [270, 122] width 33 height 33
type input "C:\fakepath\Manu.jpg"
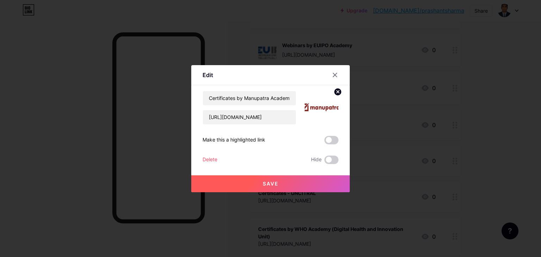
click at [279, 181] on button "Save" at bounding box center [270, 183] width 158 height 17
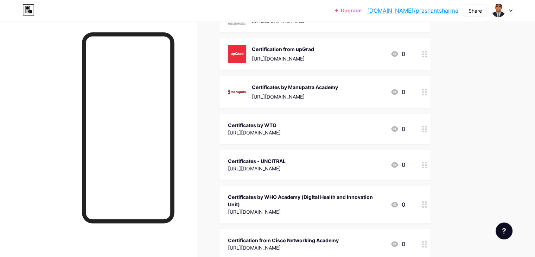
scroll to position [774, 0]
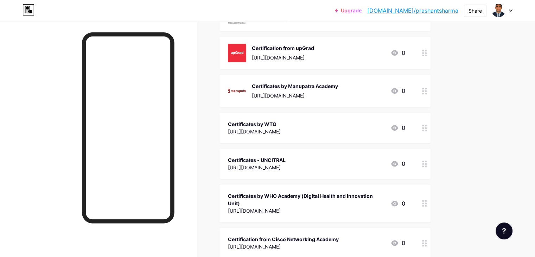
click at [281, 128] on div "[URL][DOMAIN_NAME]" at bounding box center [254, 131] width 53 height 7
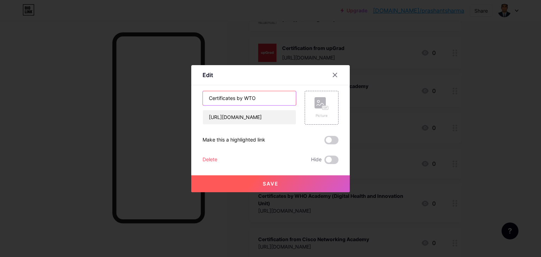
drag, startPoint x: 245, startPoint y: 98, endPoint x: 265, endPoint y: 98, distance: 19.7
click at [265, 98] on input "Certificates by WTO" at bounding box center [249, 98] width 93 height 14
click at [325, 107] on icon at bounding box center [325, 108] width 0 height 2
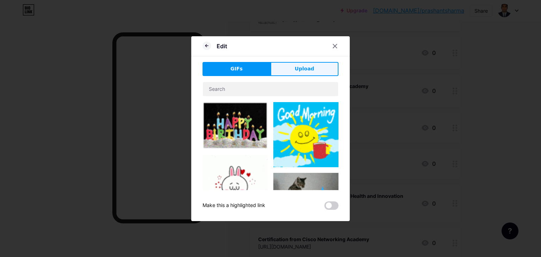
click at [298, 74] on button "Upload" at bounding box center [304, 69] width 68 height 14
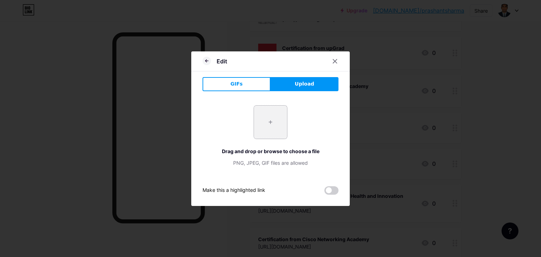
click at [264, 128] on input "file" at bounding box center [270, 122] width 33 height 33
click at [265, 120] on input "file" at bounding box center [270, 122] width 33 height 33
type input "C:\fakepath\WTO"
click at [334, 60] on icon at bounding box center [335, 61] width 4 height 4
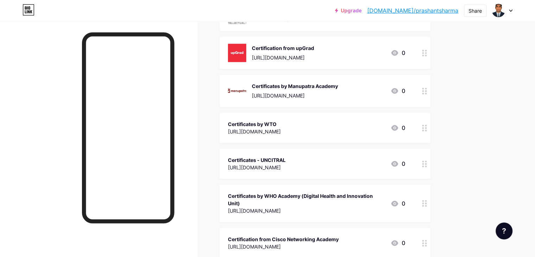
click at [281, 125] on div "Certificates by WTO" at bounding box center [254, 123] width 53 height 7
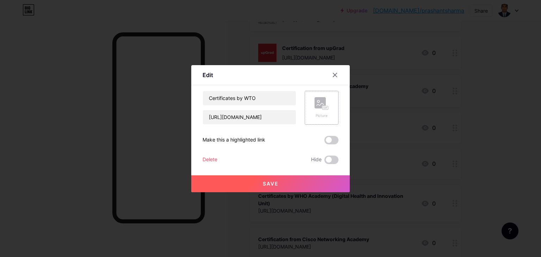
click at [322, 105] on rect at bounding box center [319, 102] width 11 height 11
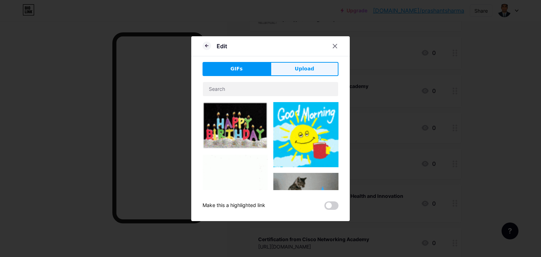
click at [293, 71] on button "Upload" at bounding box center [304, 69] width 68 height 14
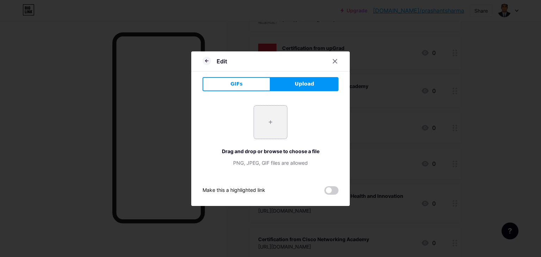
click at [269, 124] on input "file" at bounding box center [270, 122] width 33 height 33
click at [270, 121] on input "file" at bounding box center [270, 122] width 33 height 33
type input "C:\fakepath\WTO.jpg"
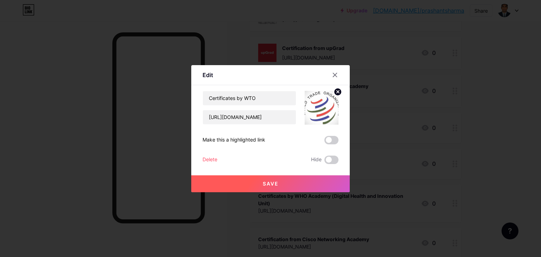
click at [270, 180] on button "Save" at bounding box center [270, 183] width 158 height 17
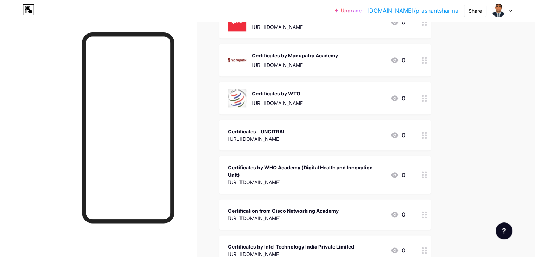
scroll to position [809, 0]
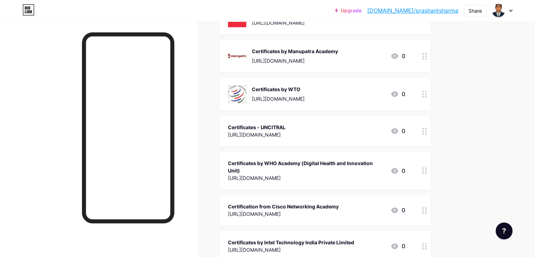
click at [286, 133] on div "[URL][DOMAIN_NAME]" at bounding box center [257, 134] width 58 height 7
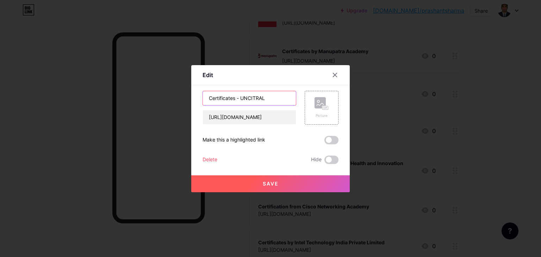
drag, startPoint x: 241, startPoint y: 97, endPoint x: 269, endPoint y: 95, distance: 27.9
click at [269, 95] on input "Certificates - UNCITRAL" at bounding box center [249, 98] width 93 height 14
click at [329, 101] on div "Picture" at bounding box center [321, 108] width 34 height 34
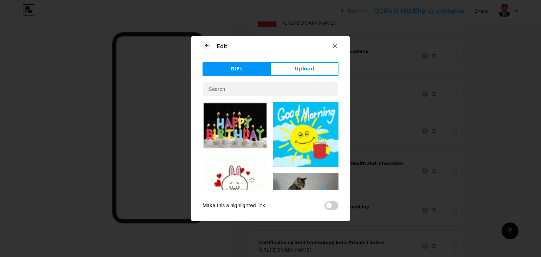
click at [320, 67] on button "Upload" at bounding box center [304, 69] width 68 height 14
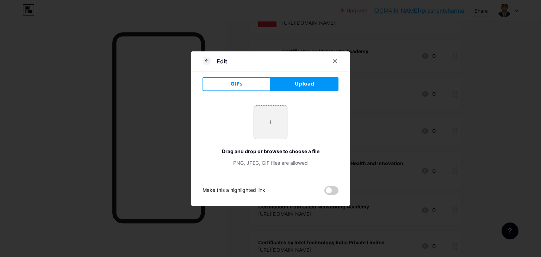
click at [270, 115] on input "file" at bounding box center [270, 122] width 33 height 33
type input "C:\fakepath\UNICETRAL.jpg"
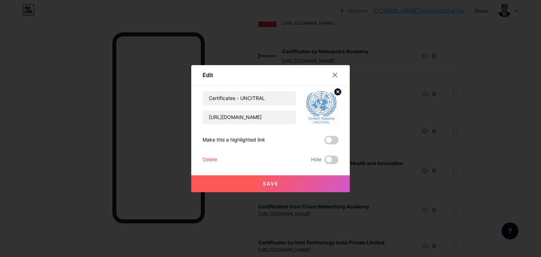
click at [272, 181] on span "Save" at bounding box center [271, 184] width 16 height 6
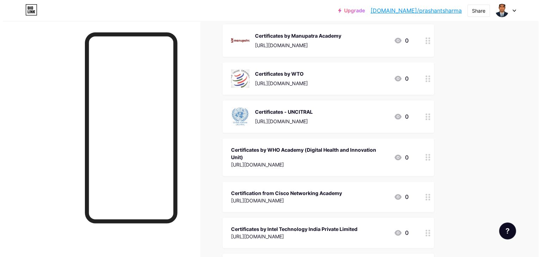
scroll to position [844, 0]
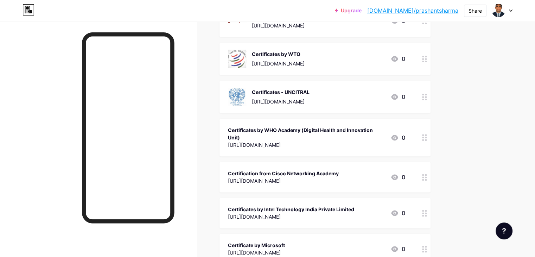
click at [319, 128] on div "Certificates by WHO Academy (Digital Health and Innovation Unit)" at bounding box center [306, 133] width 157 height 15
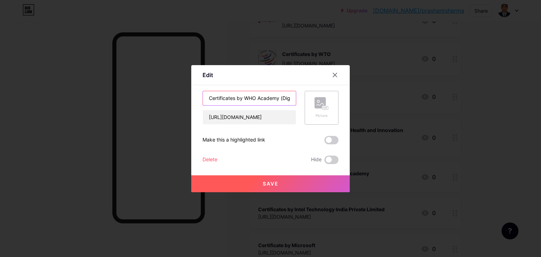
scroll to position [0, 72]
drag, startPoint x: 243, startPoint y: 97, endPoint x: 322, endPoint y: 99, distance: 79.9
click at [322, 99] on div "Certificates by WHO Academy (Digital Health and Innovation Unit) [URL][DOMAIN_N…" at bounding box center [270, 108] width 136 height 34
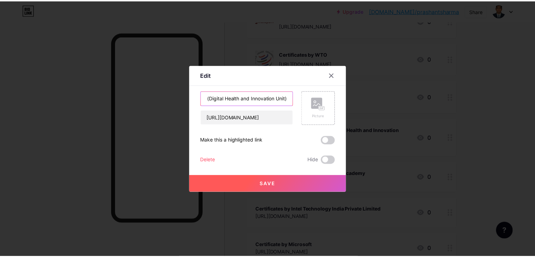
scroll to position [0, 0]
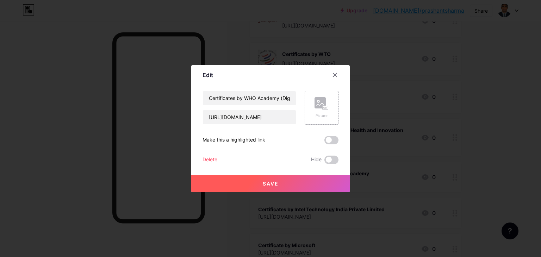
click at [321, 104] on rect at bounding box center [319, 102] width 11 height 11
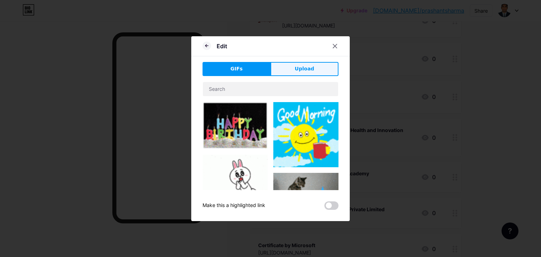
click at [321, 74] on button "Upload" at bounding box center [304, 69] width 68 height 14
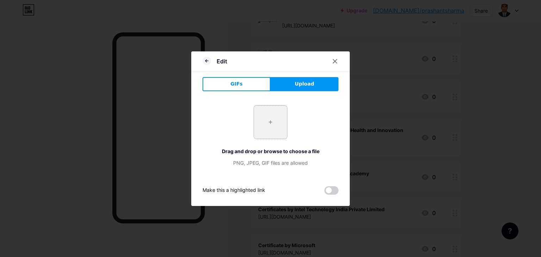
click at [270, 123] on input "file" at bounding box center [270, 122] width 33 height 33
type input "C:\fakepath\WHO.png"
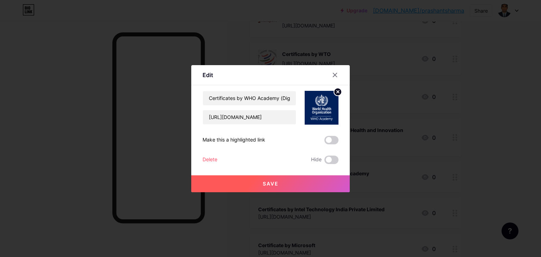
click at [302, 182] on button "Save" at bounding box center [270, 183] width 158 height 17
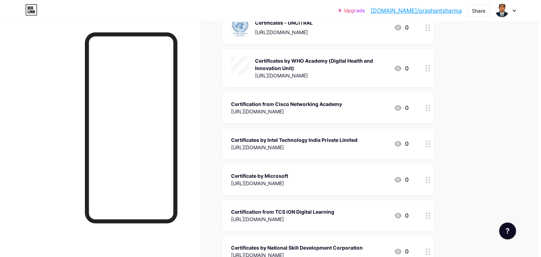
scroll to position [915, 0]
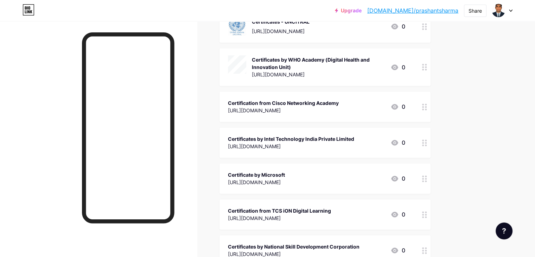
click at [339, 104] on div "Certification from Cisco Networking Academy" at bounding box center [283, 102] width 111 height 7
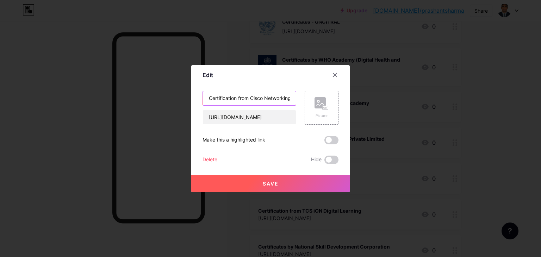
scroll to position [0, 25]
drag, startPoint x: 251, startPoint y: 97, endPoint x: 294, endPoint y: 99, distance: 43.0
click at [294, 99] on input "Certification from Cisco Networking Academy" at bounding box center [249, 98] width 93 height 14
click at [322, 99] on rect at bounding box center [319, 102] width 11 height 11
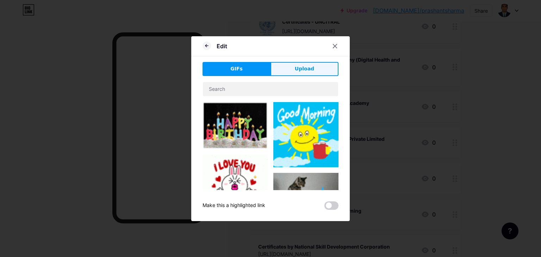
click at [316, 68] on button "Upload" at bounding box center [304, 69] width 68 height 14
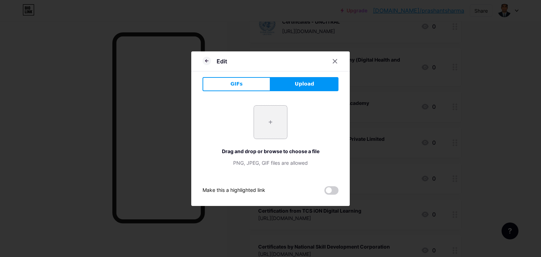
click at [270, 121] on input "file" at bounding box center [270, 122] width 33 height 33
type input "C:\fakepath\Cisco.png"
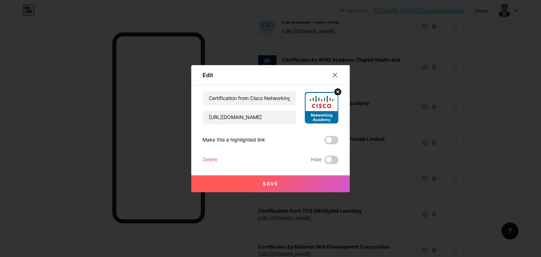
click at [275, 183] on span "Save" at bounding box center [271, 184] width 16 height 6
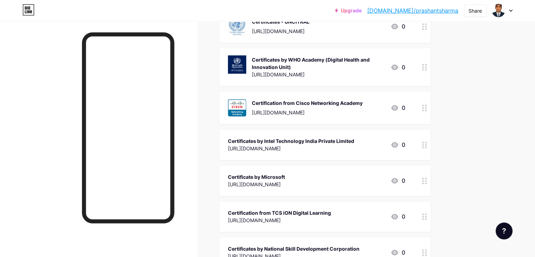
click at [326, 145] on div "[URL][DOMAIN_NAME]" at bounding box center [291, 148] width 126 height 7
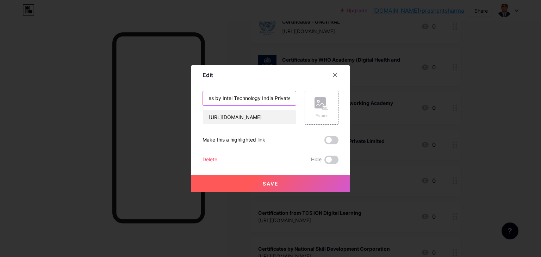
scroll to position [0, 41]
drag, startPoint x: 245, startPoint y: 98, endPoint x: 288, endPoint y: 100, distance: 42.6
click at [288, 100] on input "Certificates by Intel Technology India Private Limited" at bounding box center [249, 98] width 93 height 14
click at [270, 95] on input "Certificates by Intel Technology India Private Limited" at bounding box center [249, 98] width 93 height 14
click at [223, 94] on input "Certificates by Intel Technology India Private Limited" at bounding box center [249, 98] width 93 height 14
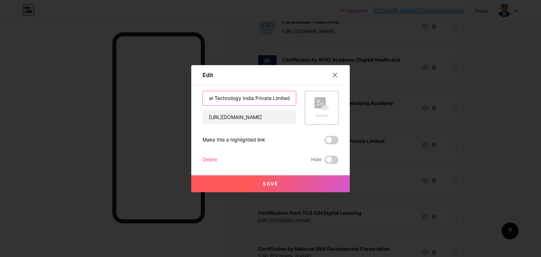
drag, startPoint x: 217, startPoint y: 97, endPoint x: 289, endPoint y: 99, distance: 72.2
click at [289, 99] on input "Certificates by Intel Technology India Private Limited" at bounding box center [249, 98] width 93 height 14
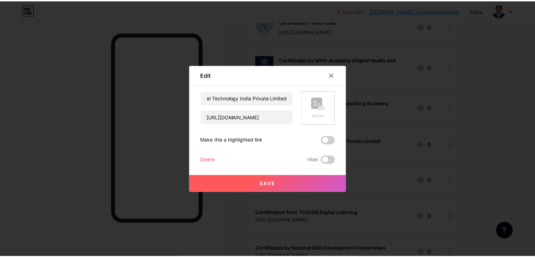
scroll to position [0, 0]
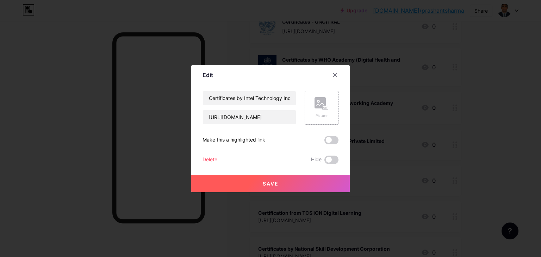
click at [322, 103] on rect at bounding box center [319, 102] width 11 height 11
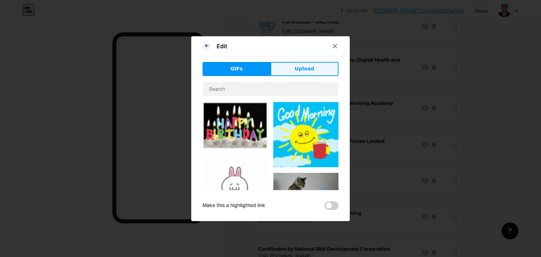
click at [317, 75] on button "Upload" at bounding box center [304, 69] width 68 height 14
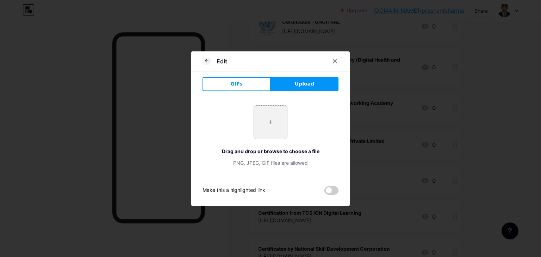
click at [276, 124] on input "file" at bounding box center [270, 122] width 33 height 33
type input "C:\fakepath\intel_0.png"
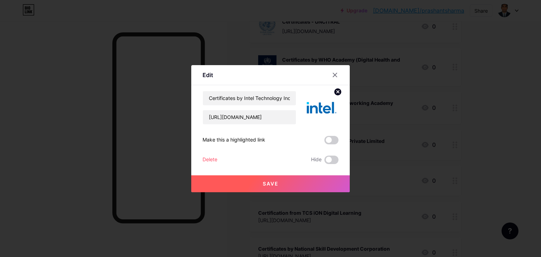
click at [272, 183] on span "Save" at bounding box center [271, 184] width 16 height 6
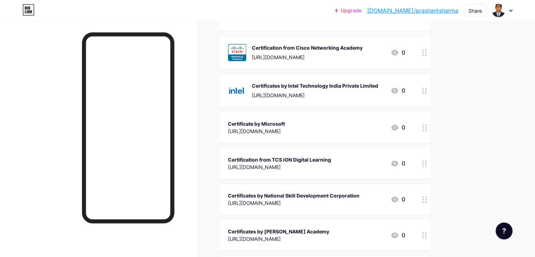
scroll to position [950, 0]
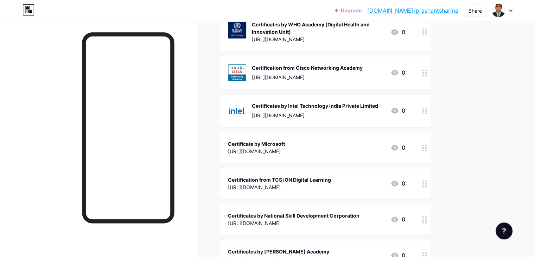
click at [285, 145] on div "Certificate by Microsoft" at bounding box center [256, 143] width 57 height 7
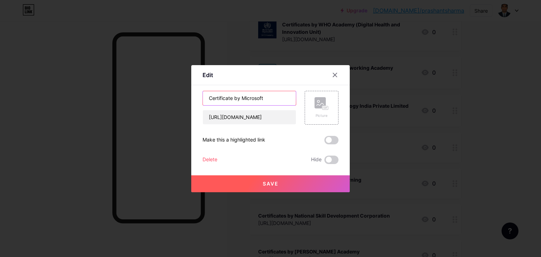
click at [249, 98] on input "Certificate by Microsoft" at bounding box center [249, 98] width 93 height 14
click at [321, 107] on rect at bounding box center [319, 102] width 11 height 11
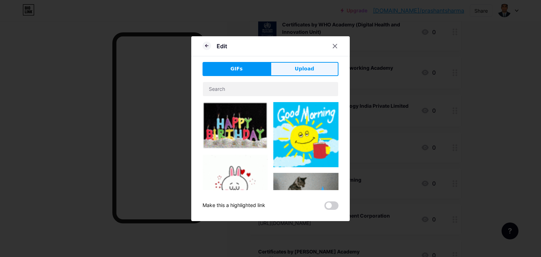
click at [319, 65] on button "Upload" at bounding box center [304, 69] width 68 height 14
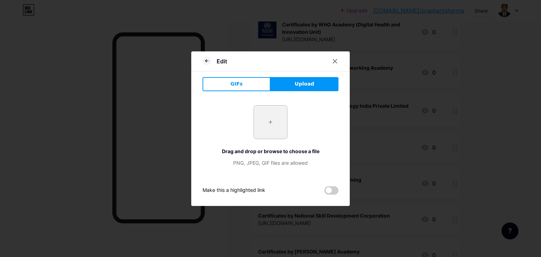
click at [267, 124] on input "file" at bounding box center [270, 122] width 33 height 33
type input "C:\fakepath\Microsoft-story.jpg"
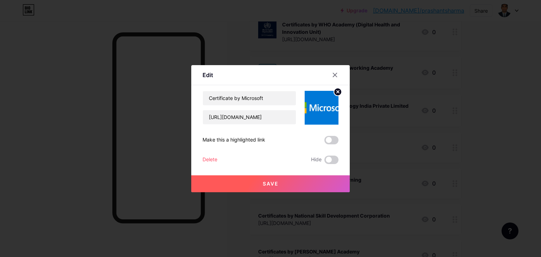
click at [279, 183] on button "Save" at bounding box center [270, 183] width 158 height 17
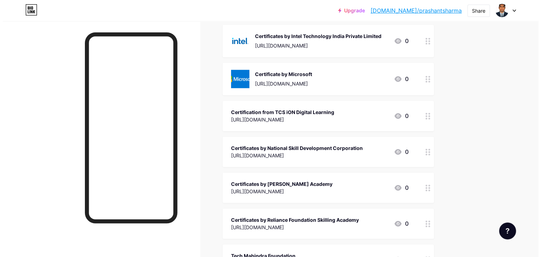
scroll to position [1021, 0]
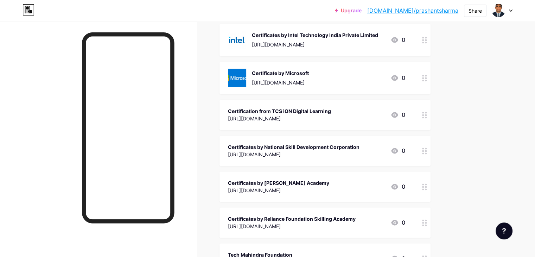
click at [328, 113] on div "Certification from TCS iON Digital Learning" at bounding box center [279, 110] width 103 height 7
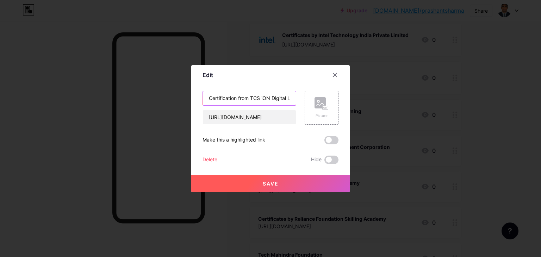
scroll to position [0, 18]
drag, startPoint x: 250, startPoint y: 97, endPoint x: 301, endPoint y: 99, distance: 51.1
click at [301, 99] on div "Certification from TCS iON Digital Learning [URL][DOMAIN_NAME] Picture" at bounding box center [270, 108] width 136 height 34
click at [324, 105] on rect at bounding box center [319, 102] width 11 height 11
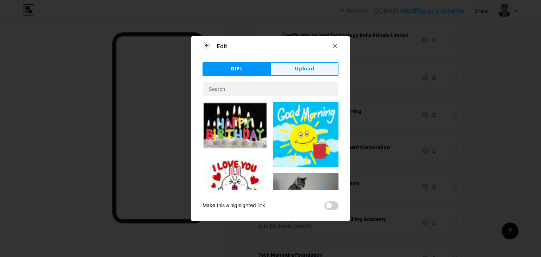
click at [318, 71] on button "Upload" at bounding box center [304, 69] width 68 height 14
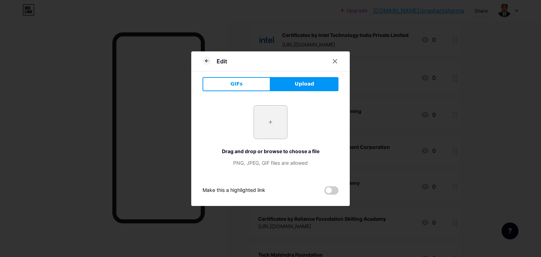
click at [273, 119] on input "file" at bounding box center [270, 122] width 33 height 33
type input "C:\fakepath\TCS.png"
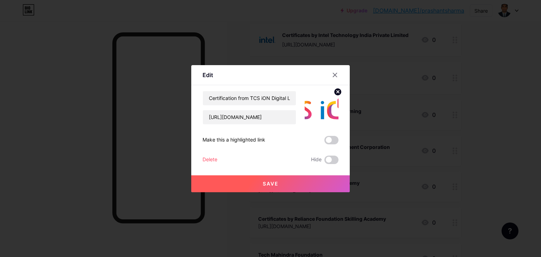
click at [278, 182] on button "Save" at bounding box center [270, 183] width 158 height 17
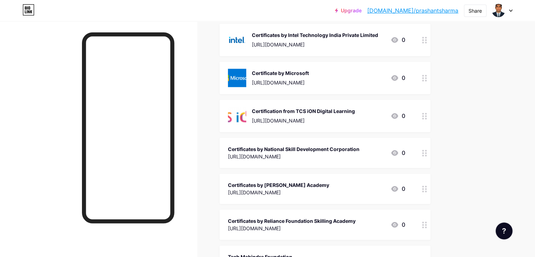
click at [281, 110] on div "Certification from TCS iON Digital Learning [URL][DOMAIN_NAME]" at bounding box center [291, 116] width 127 height 18
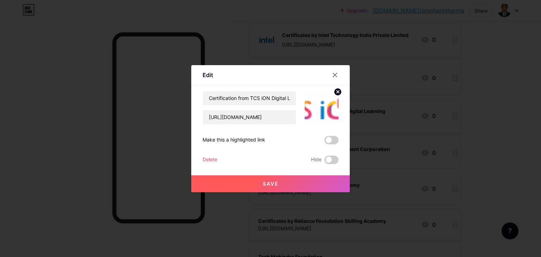
click at [319, 103] on img at bounding box center [321, 108] width 34 height 34
click at [337, 93] on circle at bounding box center [338, 92] width 8 height 8
click at [322, 105] on rect at bounding box center [319, 102] width 11 height 11
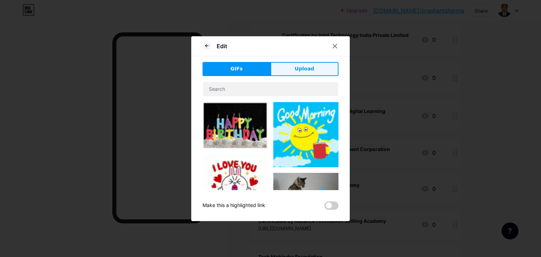
click at [303, 67] on span "Upload" at bounding box center [304, 68] width 19 height 7
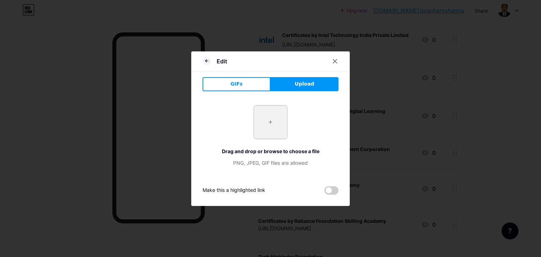
click at [269, 121] on input "file" at bounding box center [270, 122] width 33 height 33
type input "C:\fakepath\TCS new.jpg"
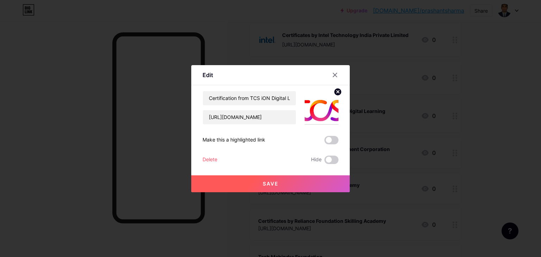
click at [264, 183] on span "Save" at bounding box center [271, 184] width 16 height 6
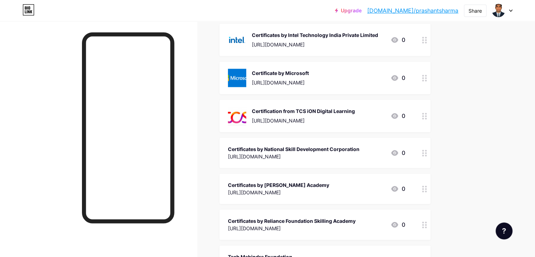
click at [310, 149] on div "Certificates by National Skill Development Corporation" at bounding box center [294, 148] width 132 height 7
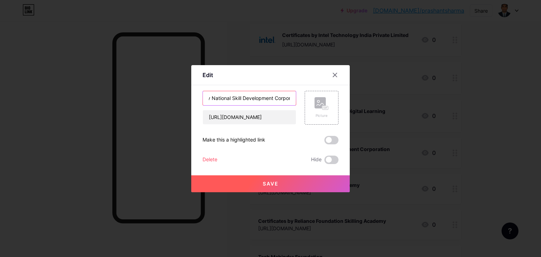
scroll to position [0, 45]
drag, startPoint x: 244, startPoint y: 98, endPoint x: 290, endPoint y: 95, distance: 46.2
click at [290, 95] on input "Certificates by National Skill Development Corporation" at bounding box center [249, 98] width 93 height 14
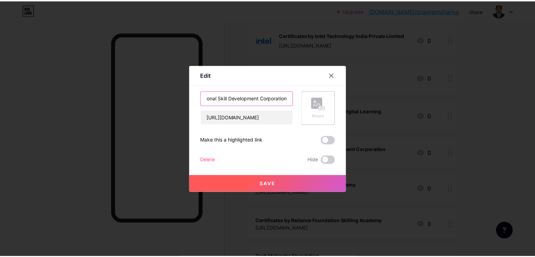
scroll to position [0, 0]
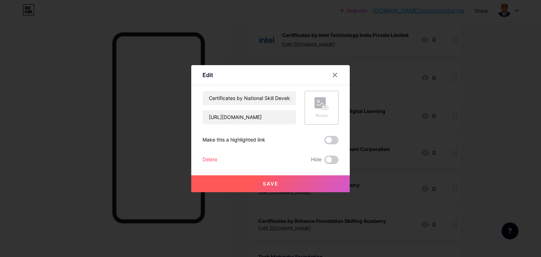
click at [315, 103] on rect at bounding box center [319, 102] width 11 height 11
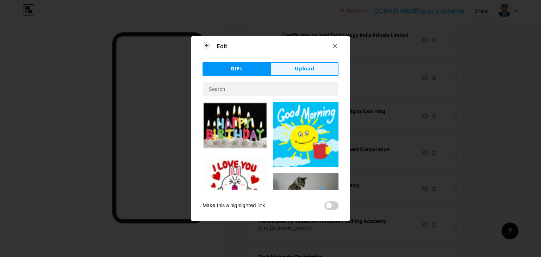
click at [312, 75] on button "Upload" at bounding box center [304, 69] width 68 height 14
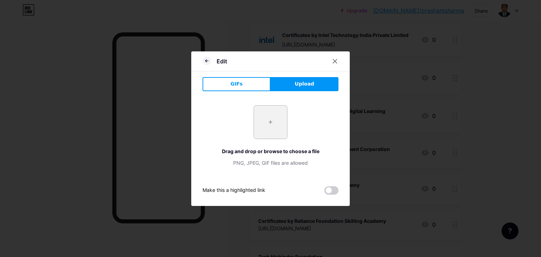
click at [273, 122] on input "file" at bounding box center [270, 122] width 33 height 33
type input "C:\fakepath\NSDC.png"
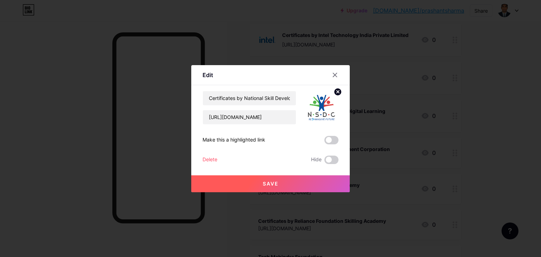
click at [296, 182] on button "Save" at bounding box center [270, 183] width 158 height 17
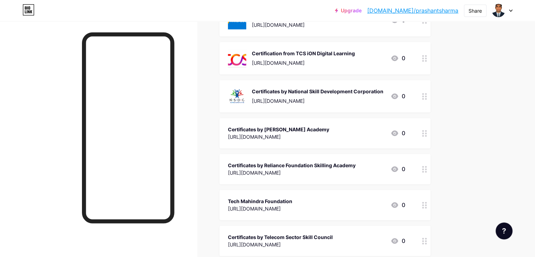
scroll to position [1091, 0]
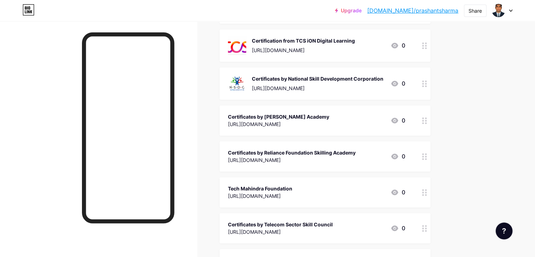
click at [329, 119] on div "Certificates by [PERSON_NAME] Academy" at bounding box center [278, 116] width 101 height 7
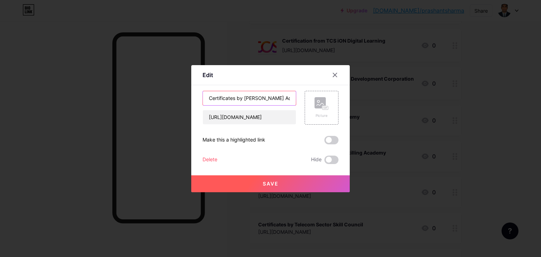
drag, startPoint x: 244, startPoint y: 97, endPoint x: 282, endPoint y: 98, distance: 37.3
click at [282, 98] on input "Certificates by [PERSON_NAME] Academy" at bounding box center [249, 98] width 93 height 14
click at [325, 103] on rect at bounding box center [319, 102] width 11 height 11
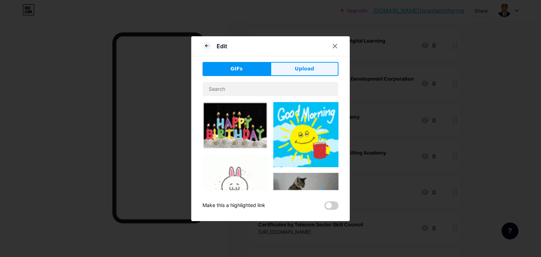
click at [326, 65] on button "Upload" at bounding box center [304, 69] width 68 height 14
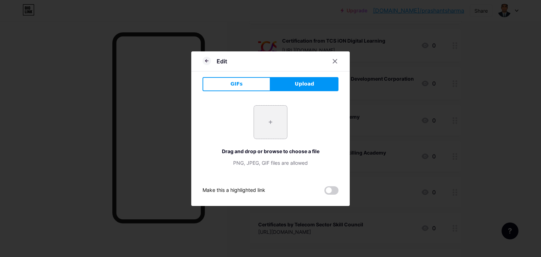
click at [271, 123] on input "file" at bounding box center [270, 122] width 33 height 33
type input "C:\fakepath\[PERSON_NAME].png"
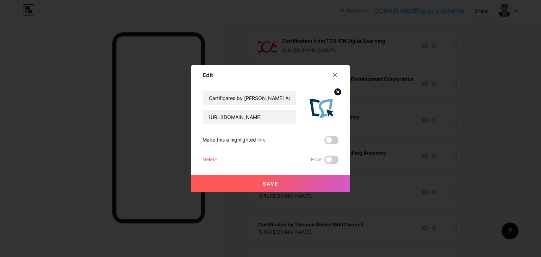
click at [298, 182] on button "Save" at bounding box center [270, 183] width 158 height 17
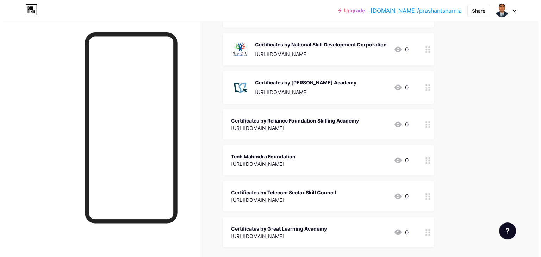
scroll to position [1126, 0]
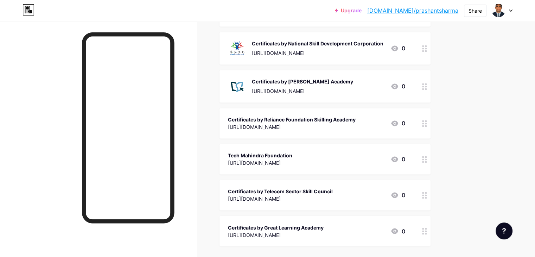
click at [329, 120] on div "Certificates by Reliance Foundation Skilling Academy" at bounding box center [292, 119] width 128 height 7
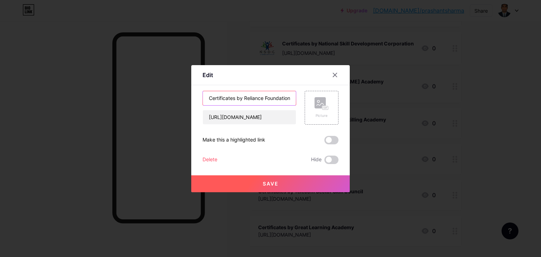
scroll to position [0, 42]
drag, startPoint x: 244, startPoint y: 96, endPoint x: 301, endPoint y: 99, distance: 57.8
click at [301, 99] on div "Certificates by Reliance Foundation Skilling Academy [URL][DOMAIN_NAME] Picture" at bounding box center [270, 108] width 136 height 34
click at [321, 104] on rect at bounding box center [319, 102] width 11 height 11
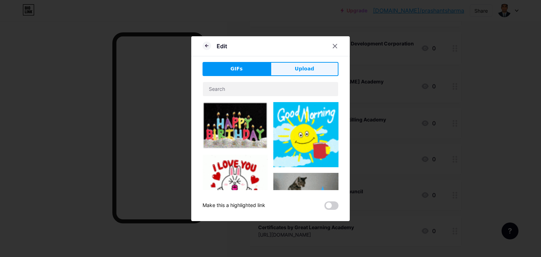
click at [299, 71] on span "Upload" at bounding box center [304, 68] width 19 height 7
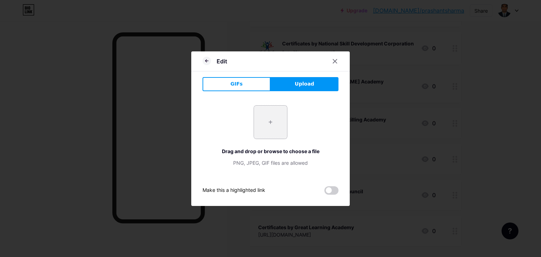
click at [273, 120] on input "file" at bounding box center [270, 122] width 33 height 33
type input "C:\fakepath\Ril.png"
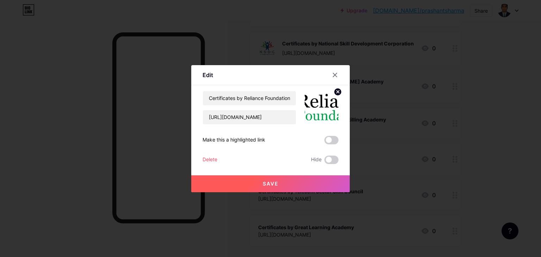
click at [277, 183] on span "Save" at bounding box center [271, 184] width 16 height 6
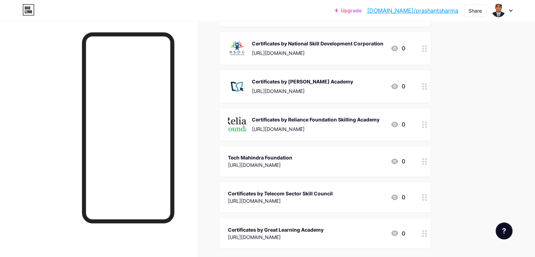
click at [292, 159] on div "Tech Mahindra Foundation" at bounding box center [260, 157] width 64 height 7
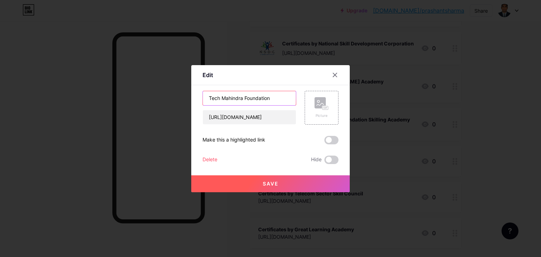
click at [207, 97] on input "Tech Mahindra Foundation" at bounding box center [249, 98] width 93 height 14
click at [252, 100] on input "Tech Mahindra Foundation" at bounding box center [249, 98] width 93 height 14
paste input "Certification from"
drag, startPoint x: 229, startPoint y: 97, endPoint x: 294, endPoint y: 96, distance: 64.8
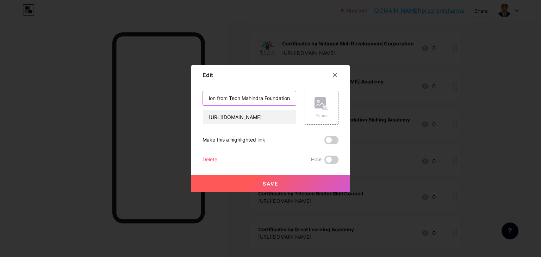
click at [294, 96] on input "Certification from Tech Mahindra Foundation" at bounding box center [249, 98] width 93 height 14
type input "Certification from Tech Mahindra Foundation"
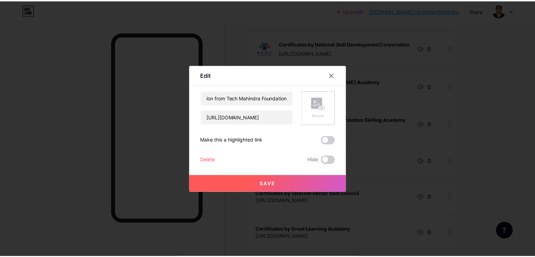
scroll to position [0, 0]
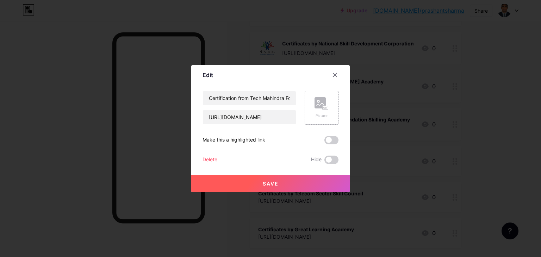
click at [321, 107] on rect at bounding box center [319, 102] width 11 height 11
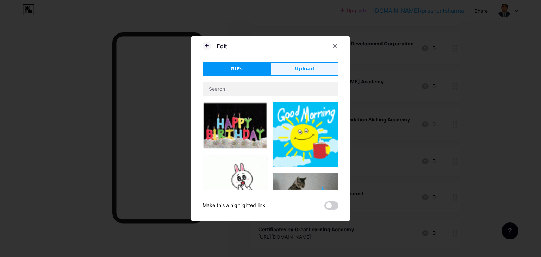
click at [316, 69] on button "Upload" at bounding box center [304, 69] width 68 height 14
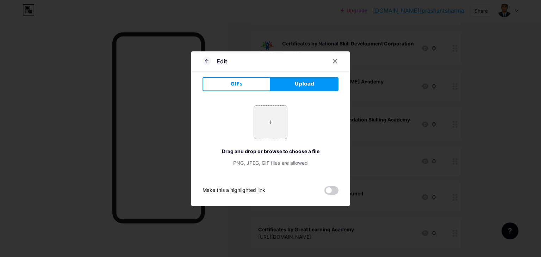
click at [266, 124] on input "file" at bounding box center [270, 122] width 33 height 33
type input "C:\fakepath\Tech.png"
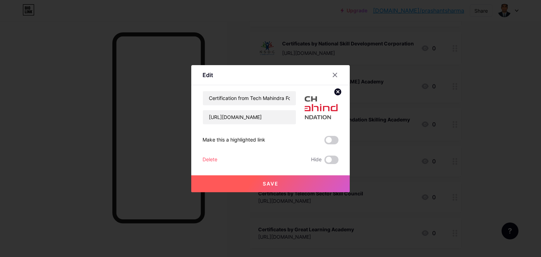
click at [284, 182] on button "Save" at bounding box center [270, 183] width 158 height 17
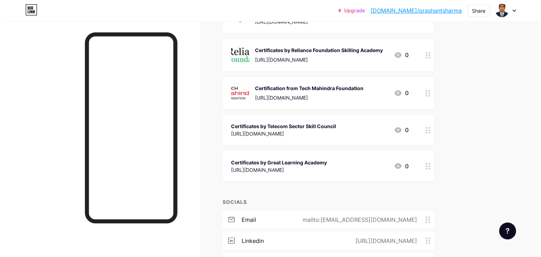
scroll to position [1197, 0]
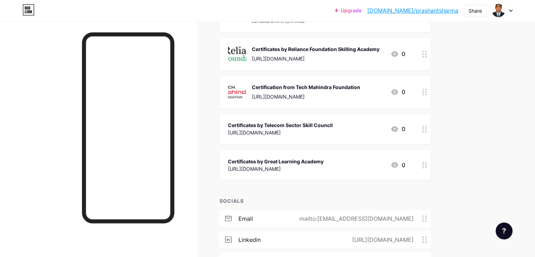
click at [331, 128] on div "Certificates by Telecom Sector Skill Council" at bounding box center [280, 124] width 105 height 7
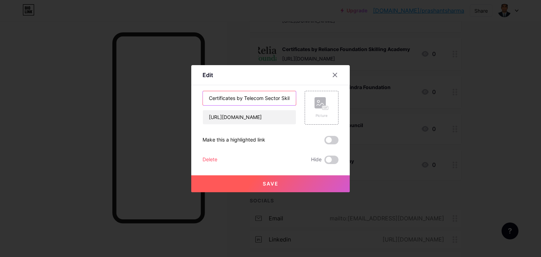
scroll to position [0, 20]
drag, startPoint x: 245, startPoint y: 98, endPoint x: 292, endPoint y: 98, distance: 47.2
click at [292, 98] on input "Certificates by Telecom Sector Skill Council" at bounding box center [249, 98] width 93 height 14
paste input "ion from"
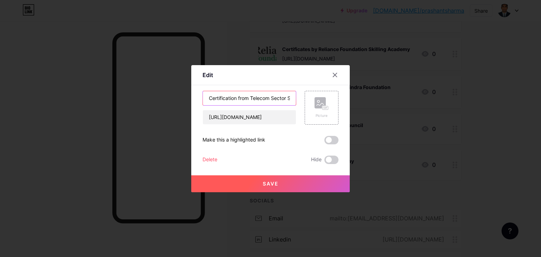
scroll to position [0, 27]
drag, startPoint x: 224, startPoint y: 98, endPoint x: 291, endPoint y: 98, distance: 67.6
click at [291, 98] on input "Certification from Telecom Sector Skill Council" at bounding box center [249, 98] width 93 height 14
type input "Certification from Telecom Sector Skill Council"
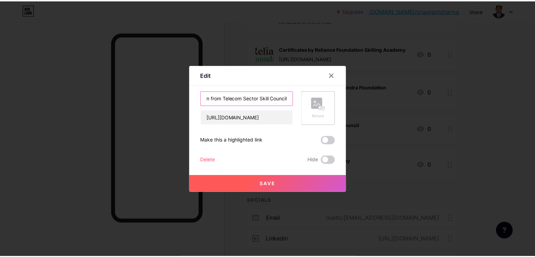
scroll to position [0, 0]
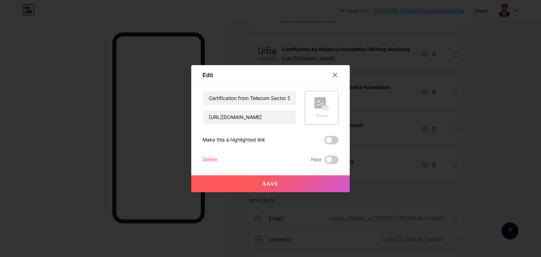
click at [320, 105] on icon at bounding box center [319, 104] width 7 height 2
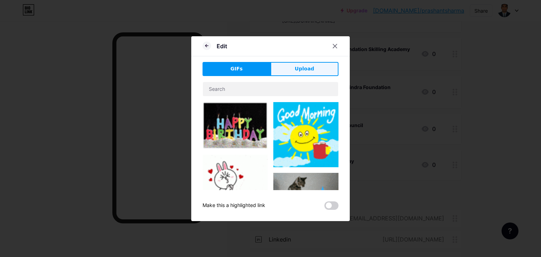
click at [304, 71] on span "Upload" at bounding box center [304, 68] width 19 height 7
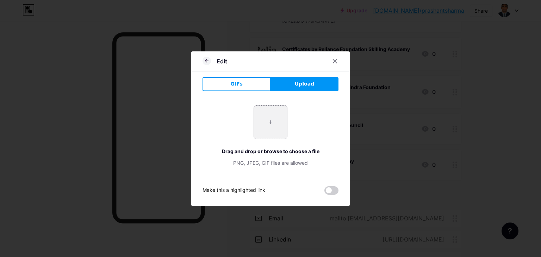
click at [268, 116] on input "file" at bounding box center [270, 122] width 33 height 33
type input "C:\fakepath\[PERSON_NAME].png"
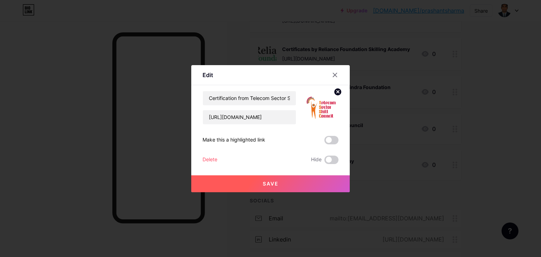
click at [297, 182] on button "Save" at bounding box center [270, 183] width 158 height 17
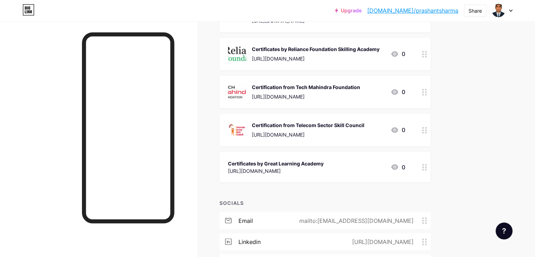
click at [324, 163] on div "Certificates by Great Learning Academy" at bounding box center [276, 162] width 96 height 7
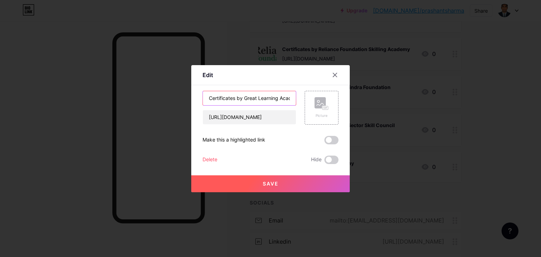
click at [266, 100] on input "Certificates by Great Learning Academy" at bounding box center [249, 98] width 93 height 14
paste input "ion from Great Learning"
drag, startPoint x: 249, startPoint y: 97, endPoint x: 284, endPoint y: 96, distance: 35.2
click at [284, 96] on input "Certification from Great Learning" at bounding box center [249, 98] width 93 height 14
type input "Certification from Great Learning"
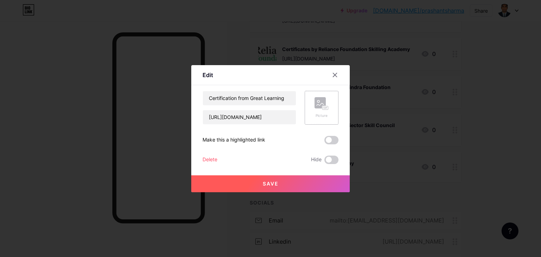
click at [319, 97] on rect at bounding box center [319, 102] width 11 height 11
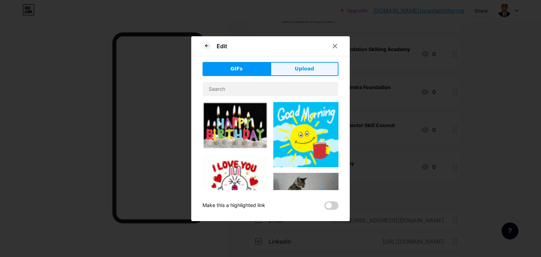
click at [316, 71] on button "Upload" at bounding box center [304, 69] width 68 height 14
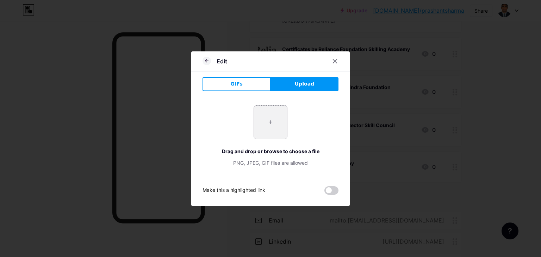
click at [271, 120] on input "file" at bounding box center [270, 122] width 33 height 33
type input "C:\fakepath\great l.jpg"
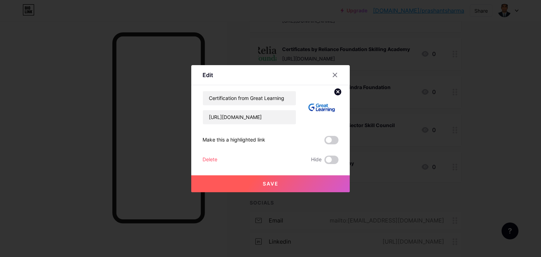
click at [284, 182] on button "Save" at bounding box center [270, 183] width 158 height 17
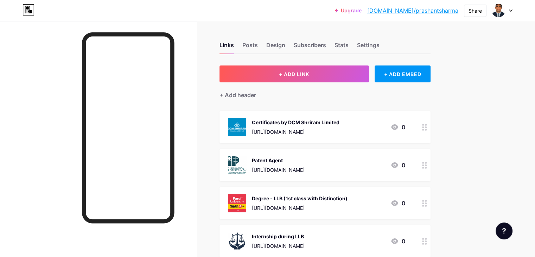
click at [318, 126] on div "Certificates by DCM Shriram Limited [URL][DOMAIN_NAME]" at bounding box center [296, 127] width 88 height 18
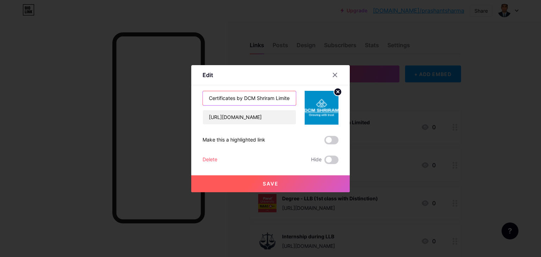
click at [265, 97] on input "Certificates by DCM Shriram Limited" at bounding box center [249, 98] width 93 height 14
paste input "ion from DCM Shriram Limited"
type input "Certification from DCM Shriram Limited"
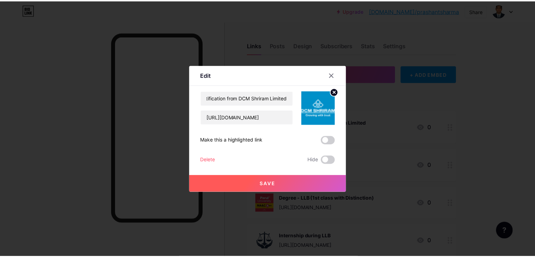
scroll to position [0, 0]
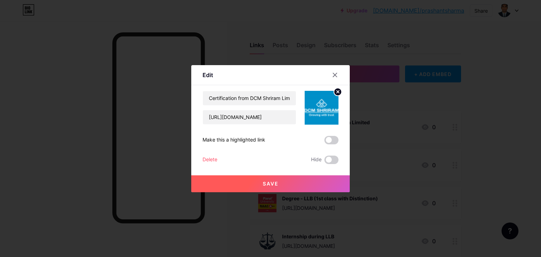
click at [271, 179] on button "Save" at bounding box center [270, 183] width 158 height 17
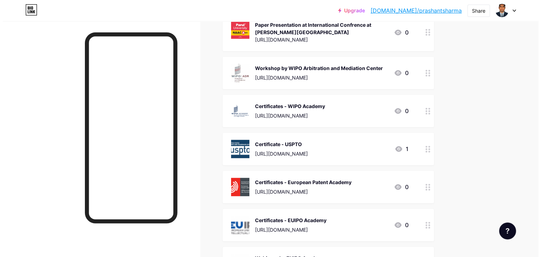
scroll to position [528, 0]
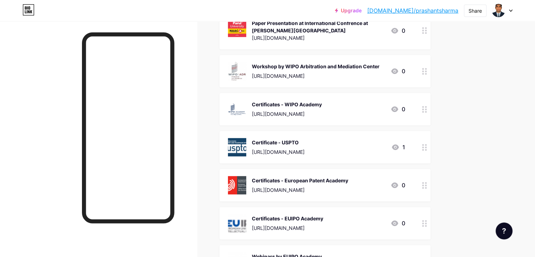
click at [308, 101] on div "Certificates - WIPO Academy" at bounding box center [287, 104] width 70 height 7
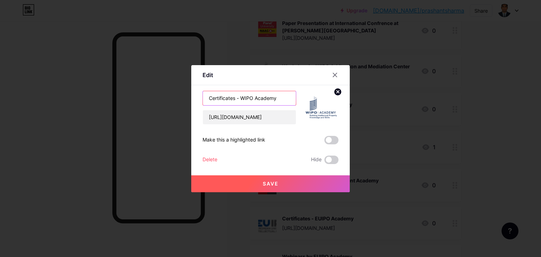
click at [267, 99] on input "Certificates - WIPO Academy" at bounding box center [249, 98] width 93 height 14
paste input "ion from [GEOGRAPHIC_DATA]"
type input "Certification from [GEOGRAPHIC_DATA]"
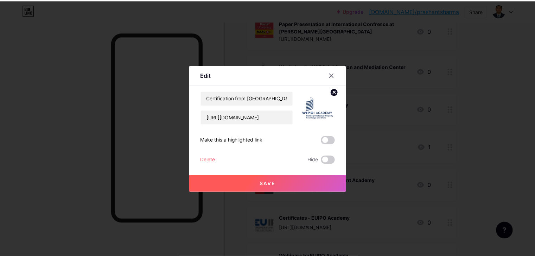
scroll to position [0, 0]
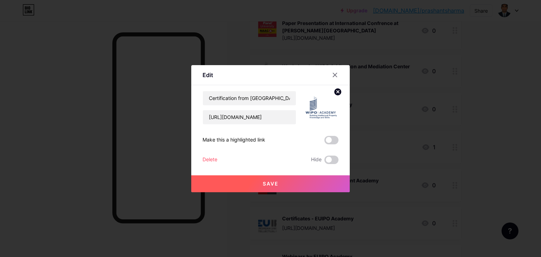
click at [274, 181] on span "Save" at bounding box center [271, 184] width 16 height 6
